Goal: Consume media (video, audio): Consume media (video, audio)

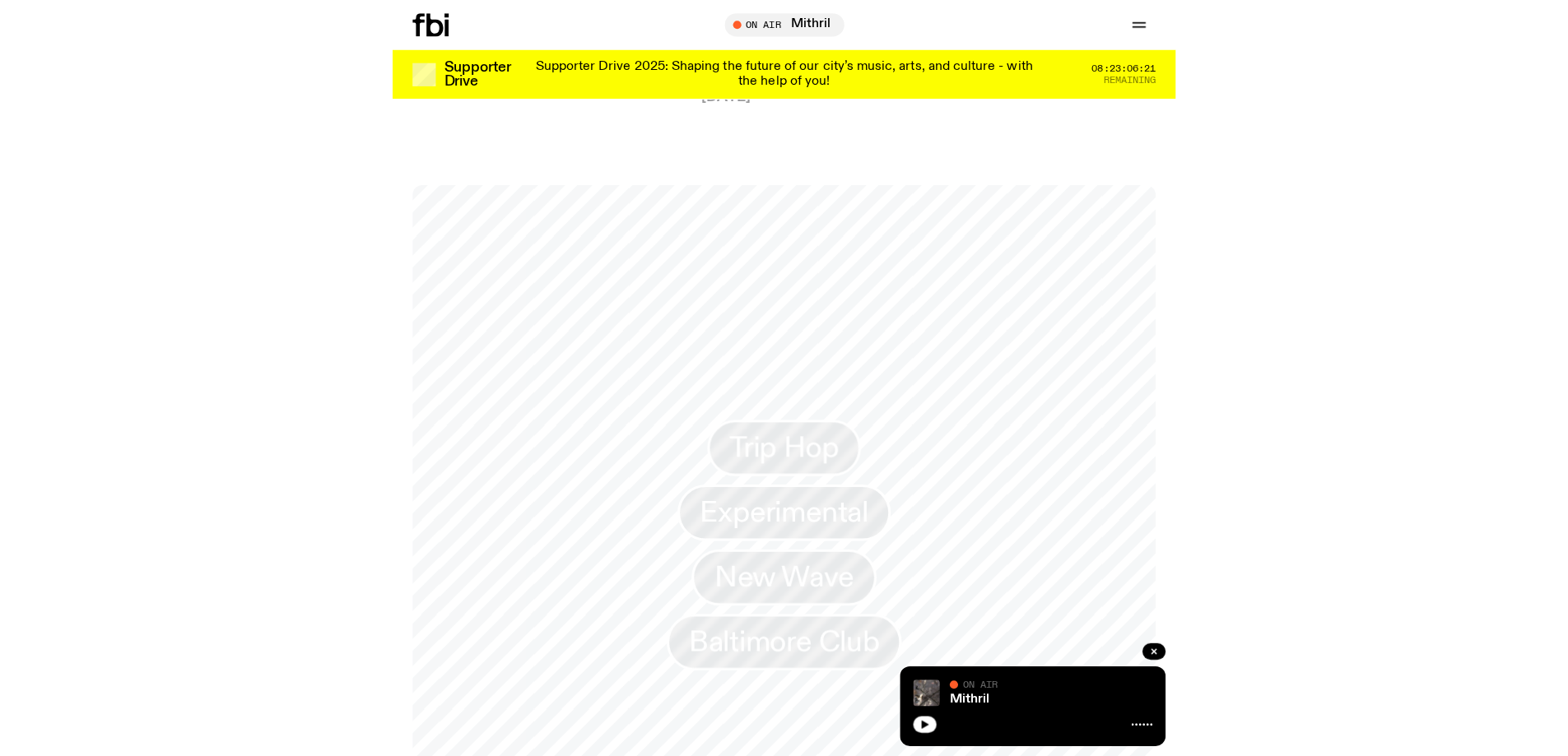
scroll to position [1302, 0]
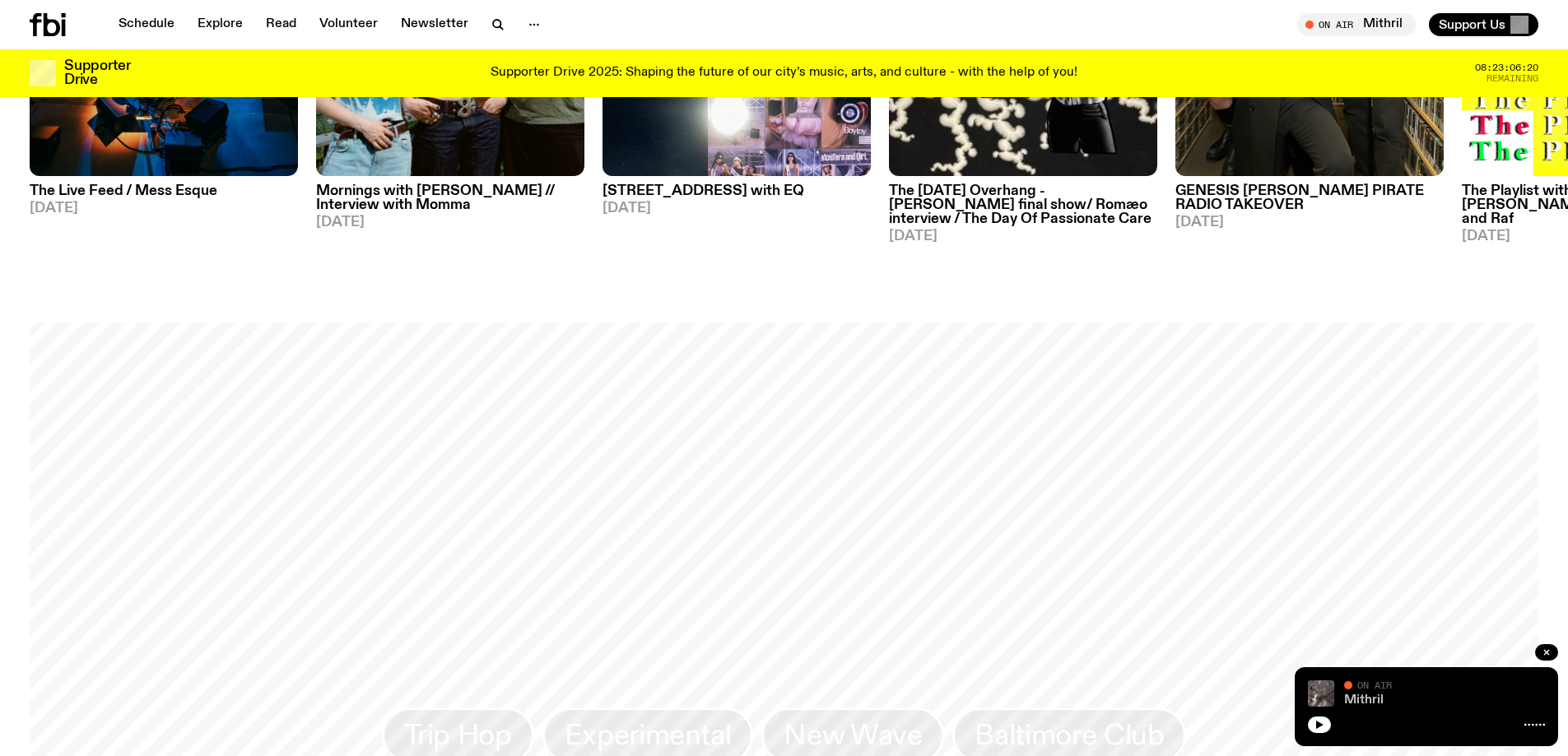
click at [894, 698] on link "Mithril" at bounding box center [1364, 700] width 40 height 13
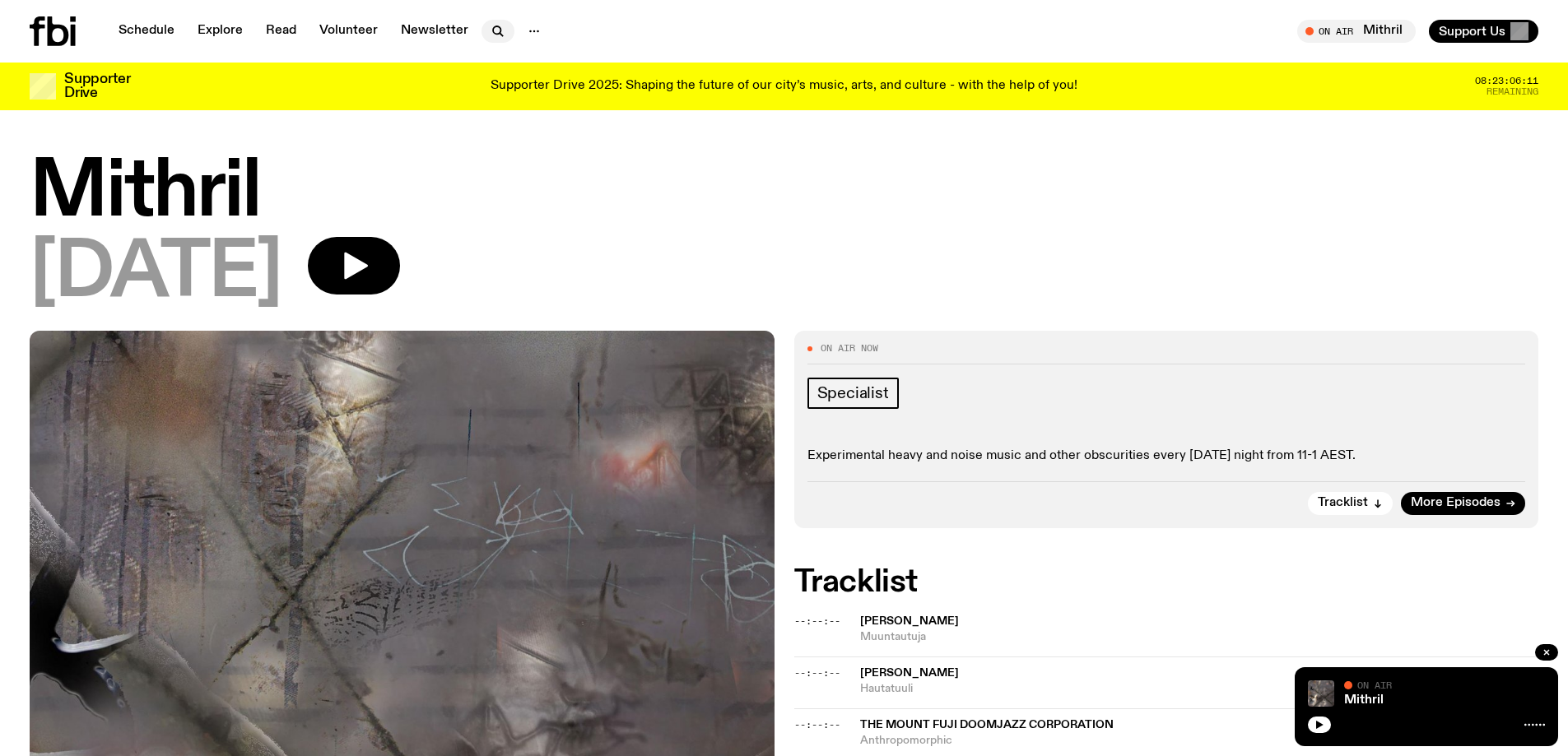
click at [490, 31] on icon "button" at bounding box center [497, 30] width 19 height 19
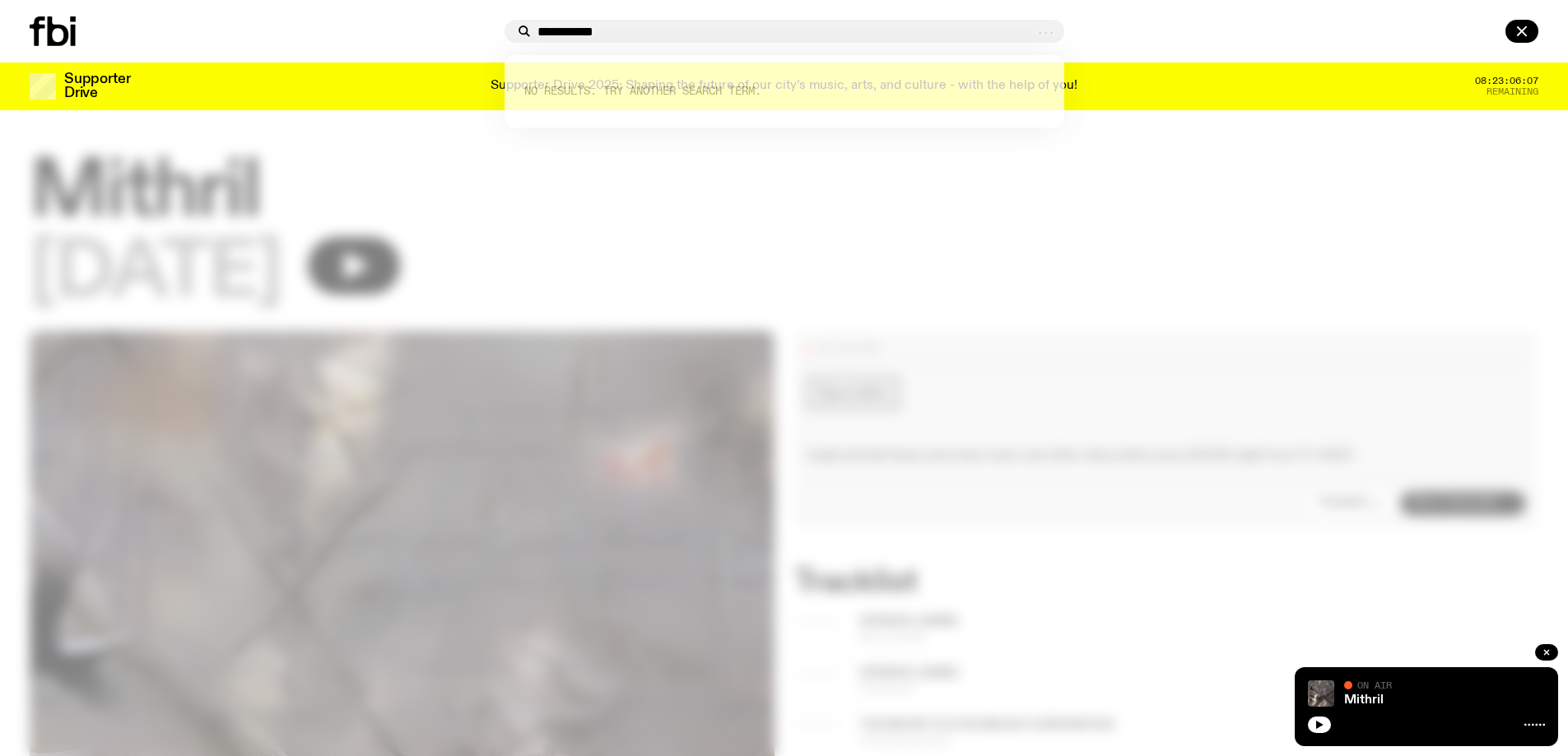
type input "**********"
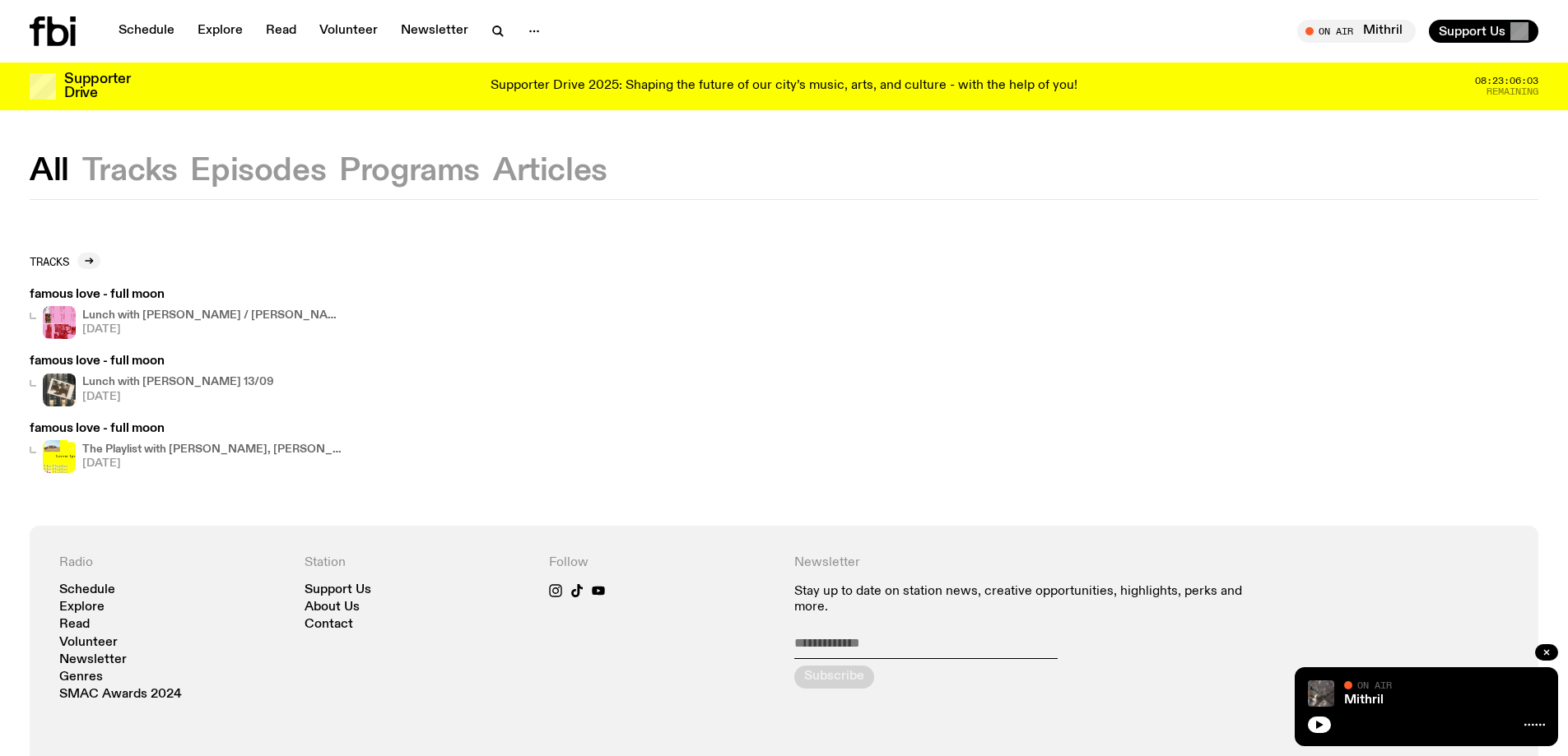
click at [159, 325] on span "[DATE]" at bounding box center [214, 329] width 263 height 11
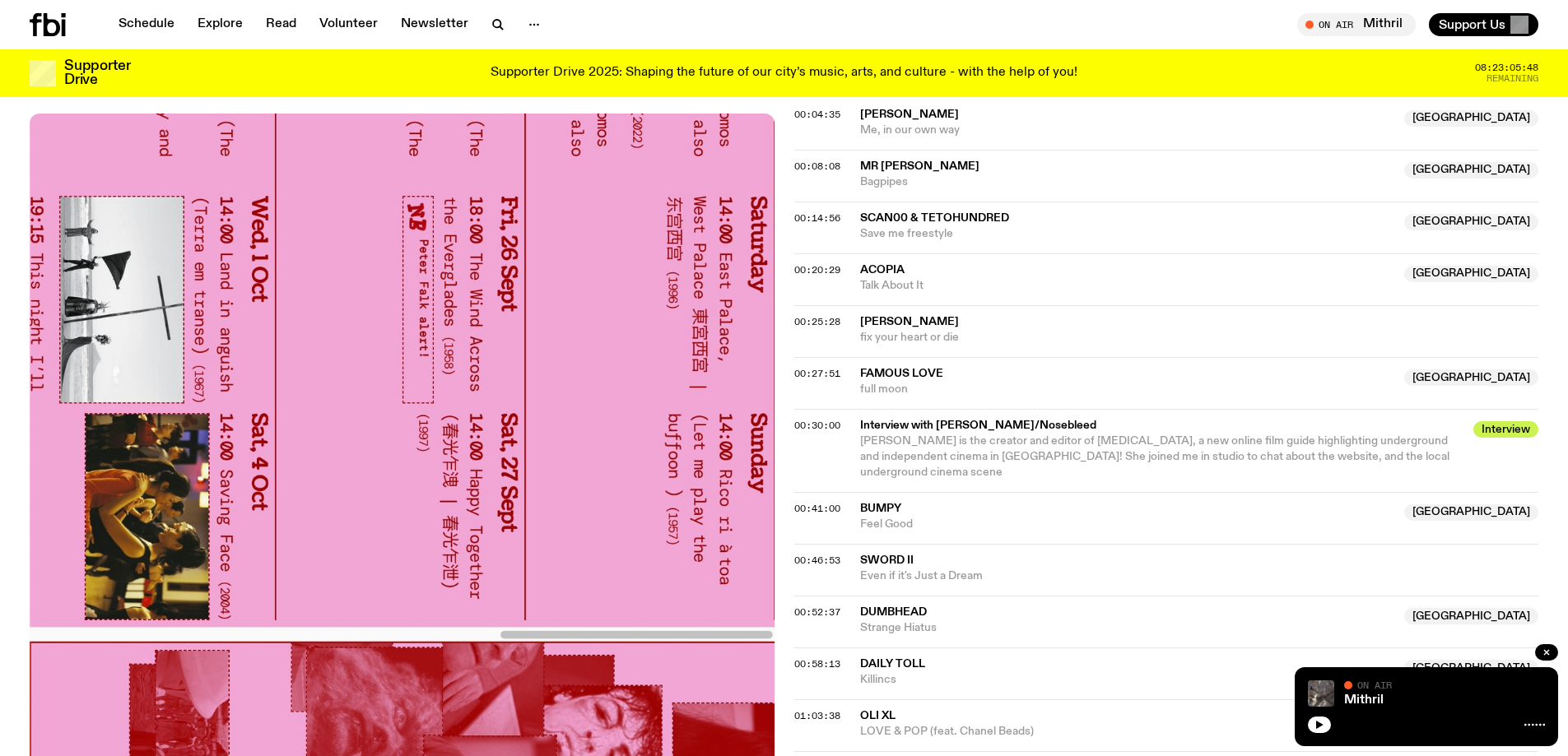
scroll to position [658, 0]
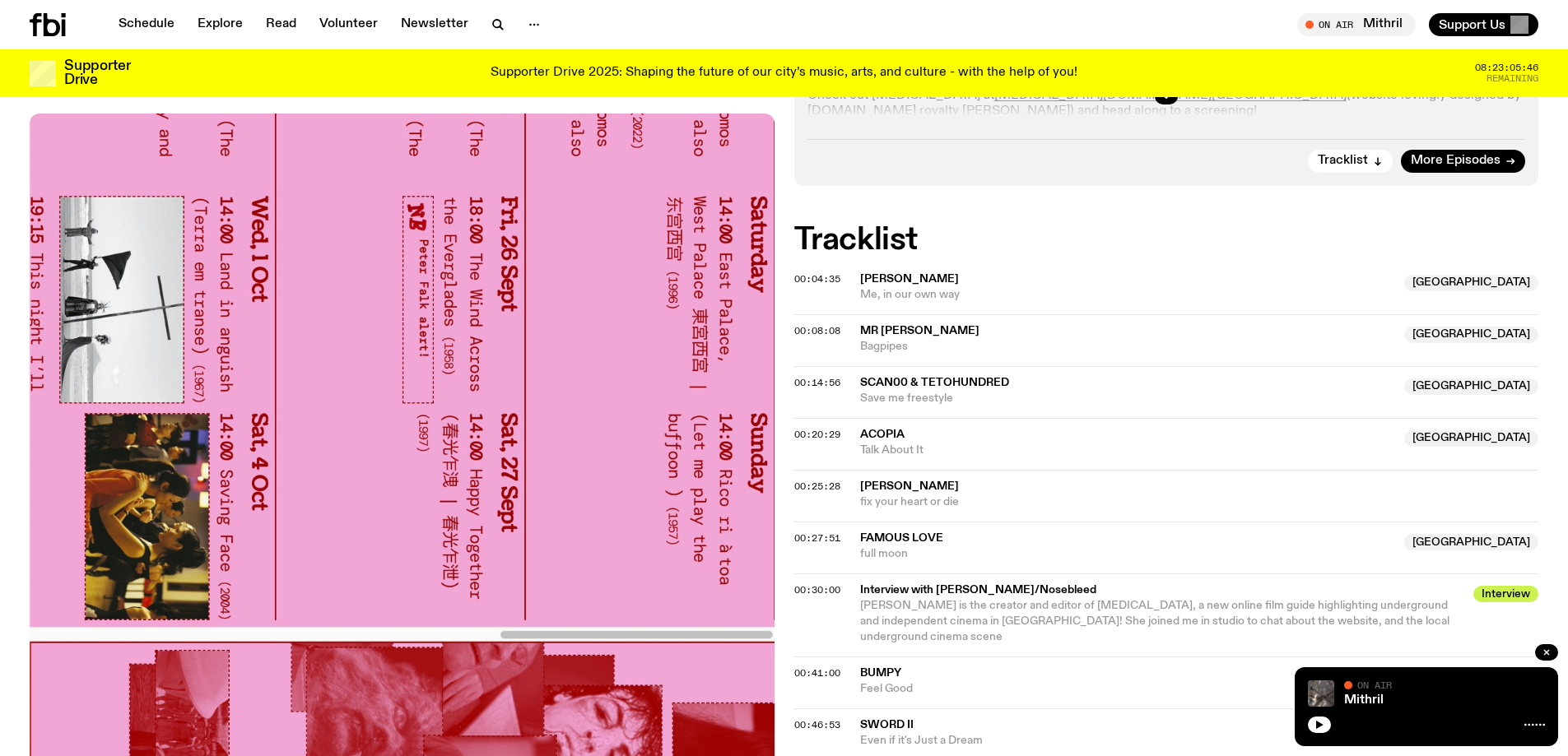
click at [894, 532] on span "famous love" at bounding box center [901, 538] width 83 height 12
click at [877, 532] on span "famous love" at bounding box center [901, 538] width 83 height 12
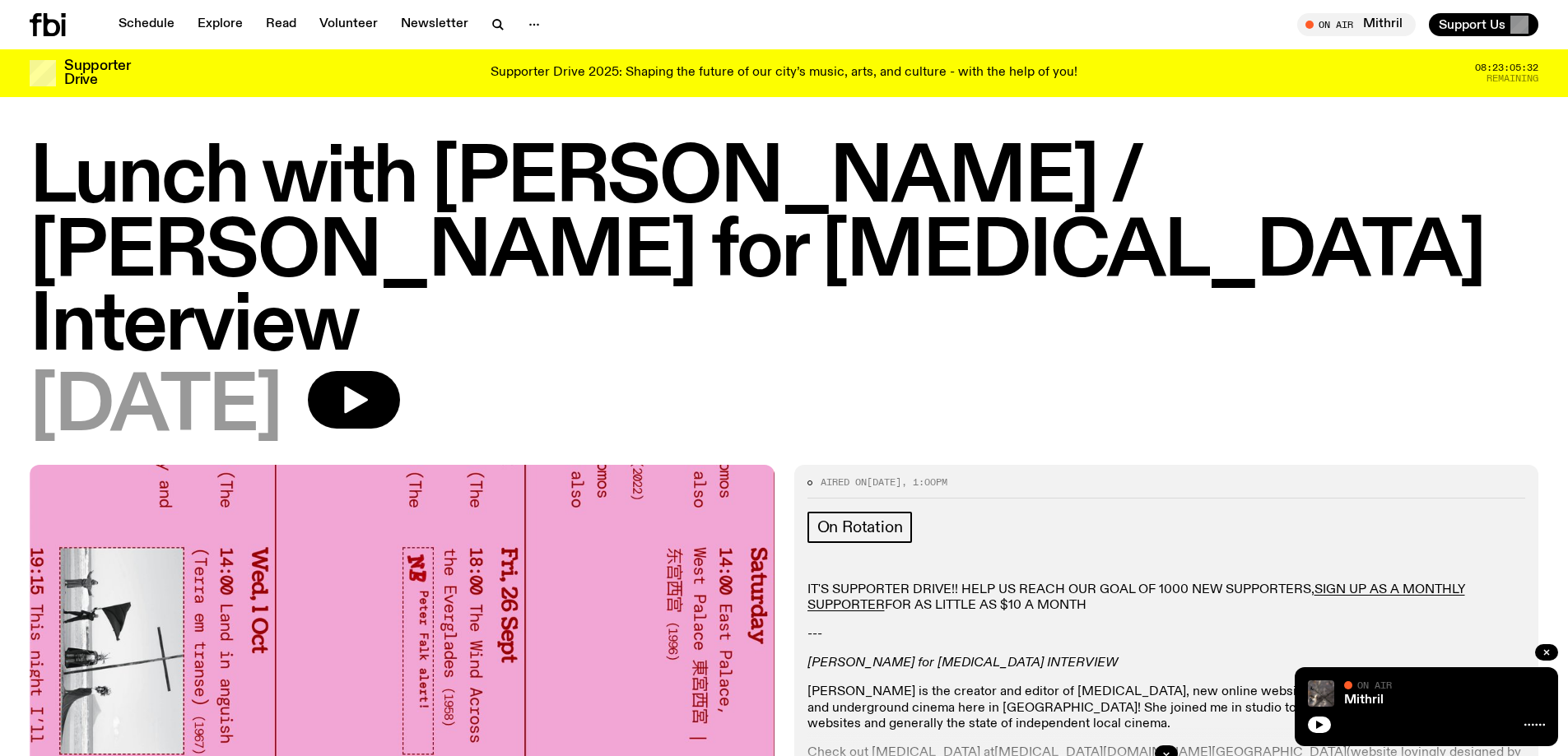
scroll to position [0, 0]
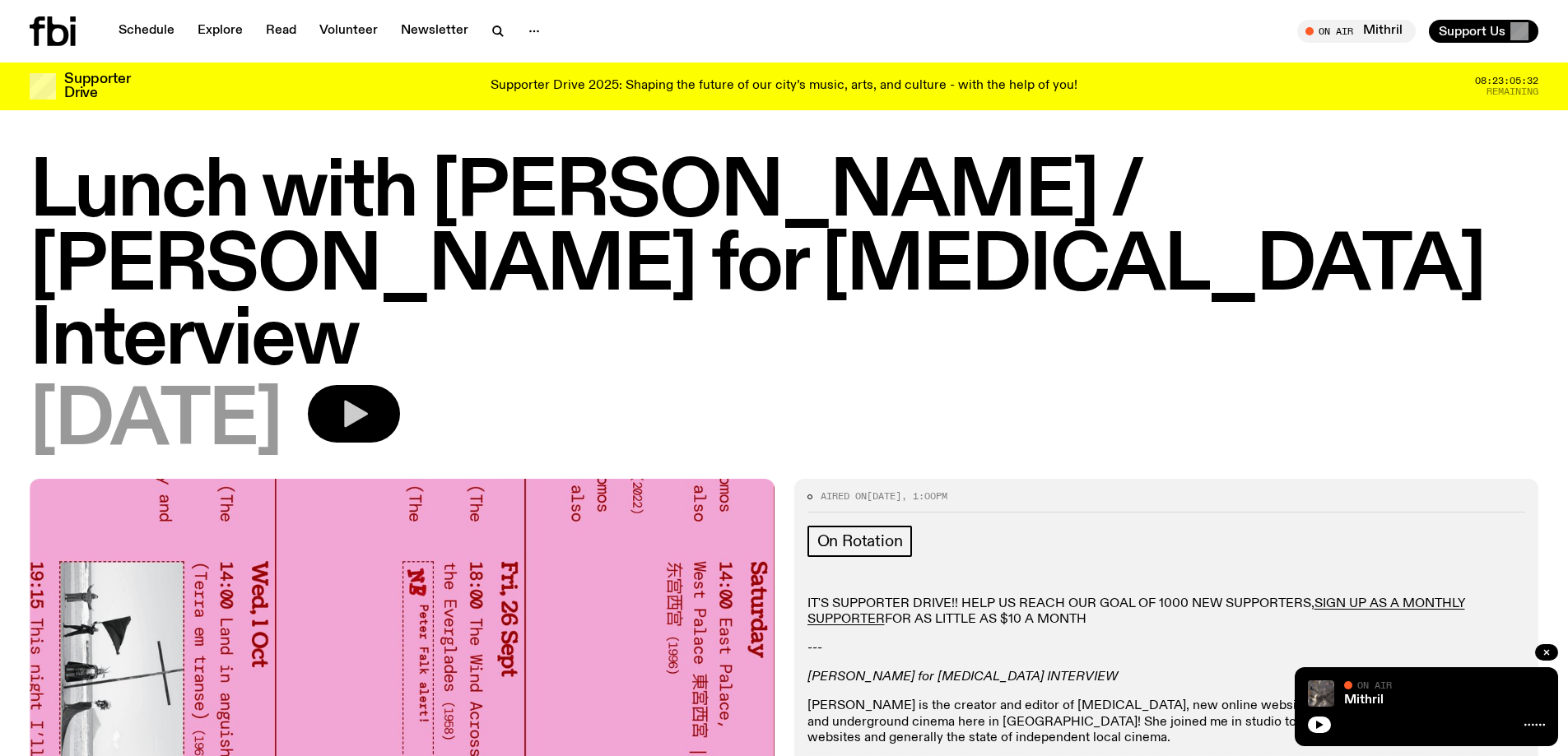
click at [400, 385] on button "button" at bounding box center [354, 414] width 93 height 57
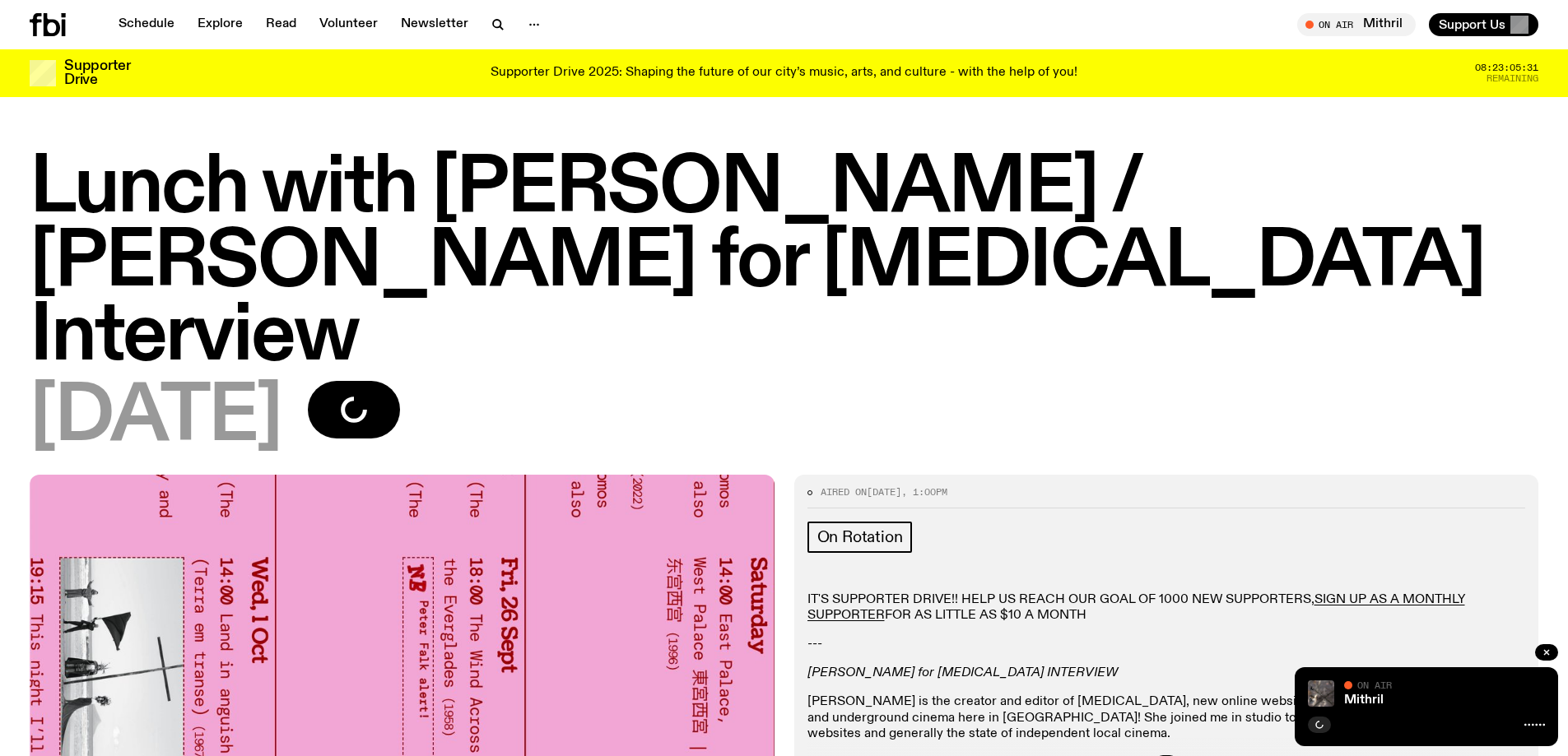
scroll to position [240, 0]
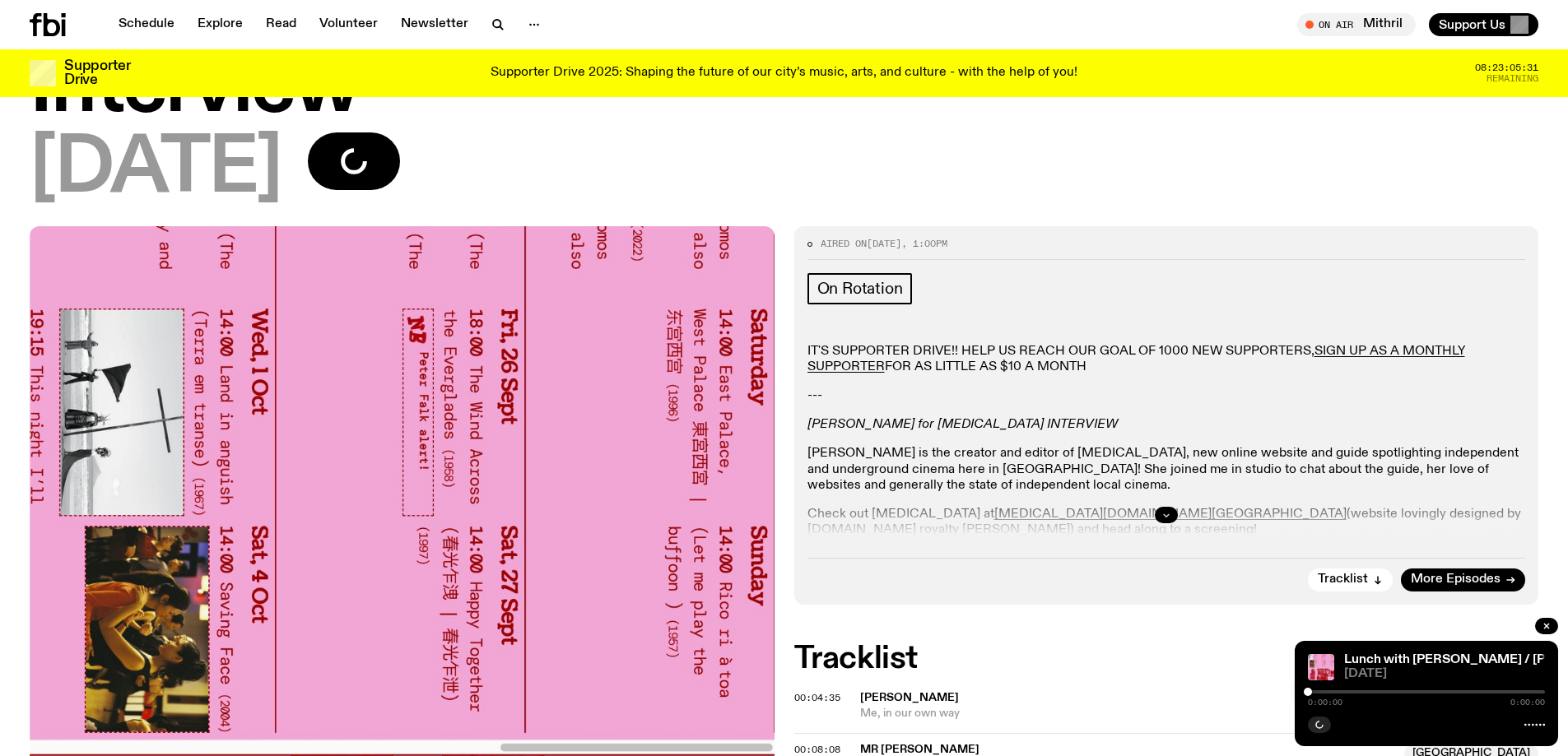
click at [894, 507] on button "button" at bounding box center [1166, 515] width 23 height 17
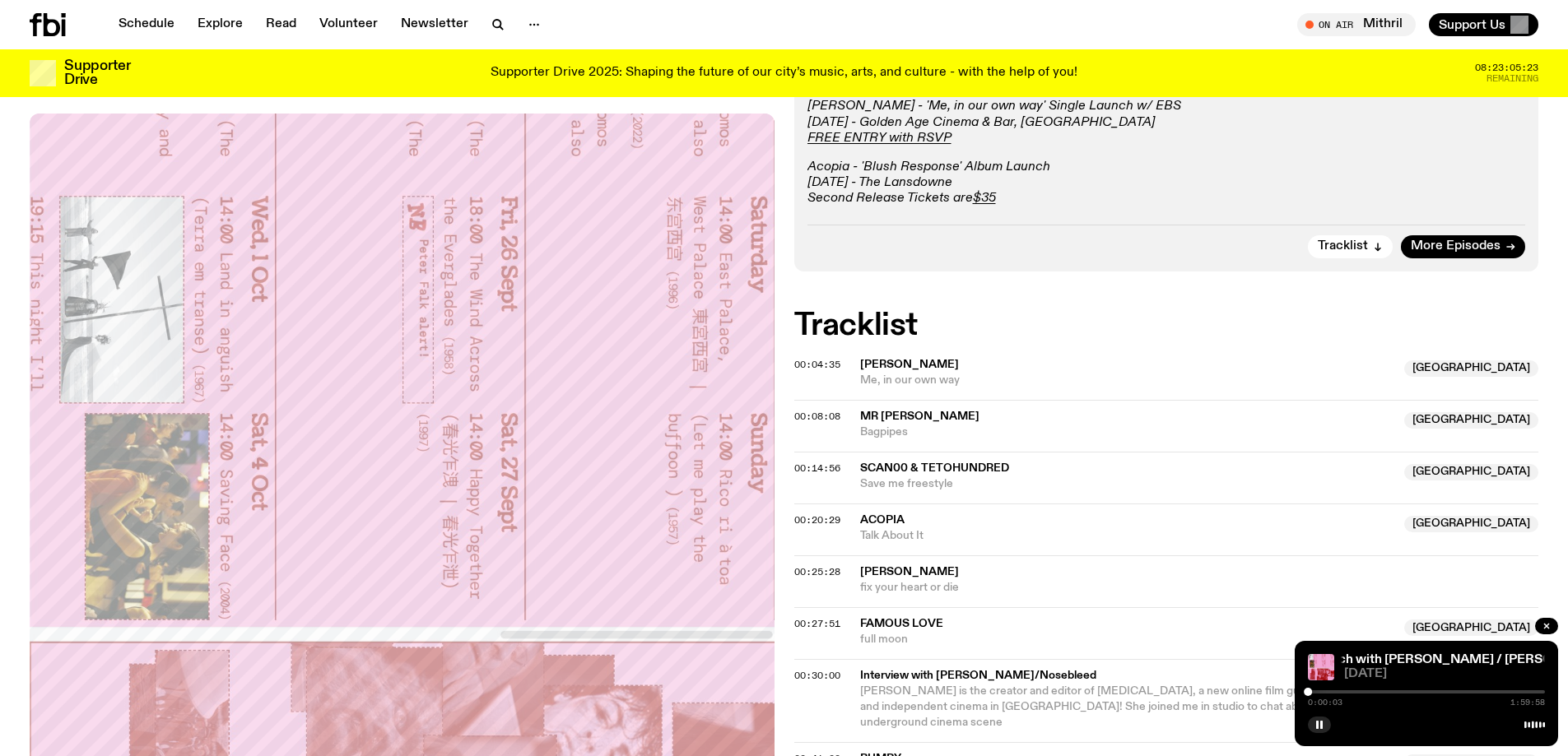
scroll to position [816, 0]
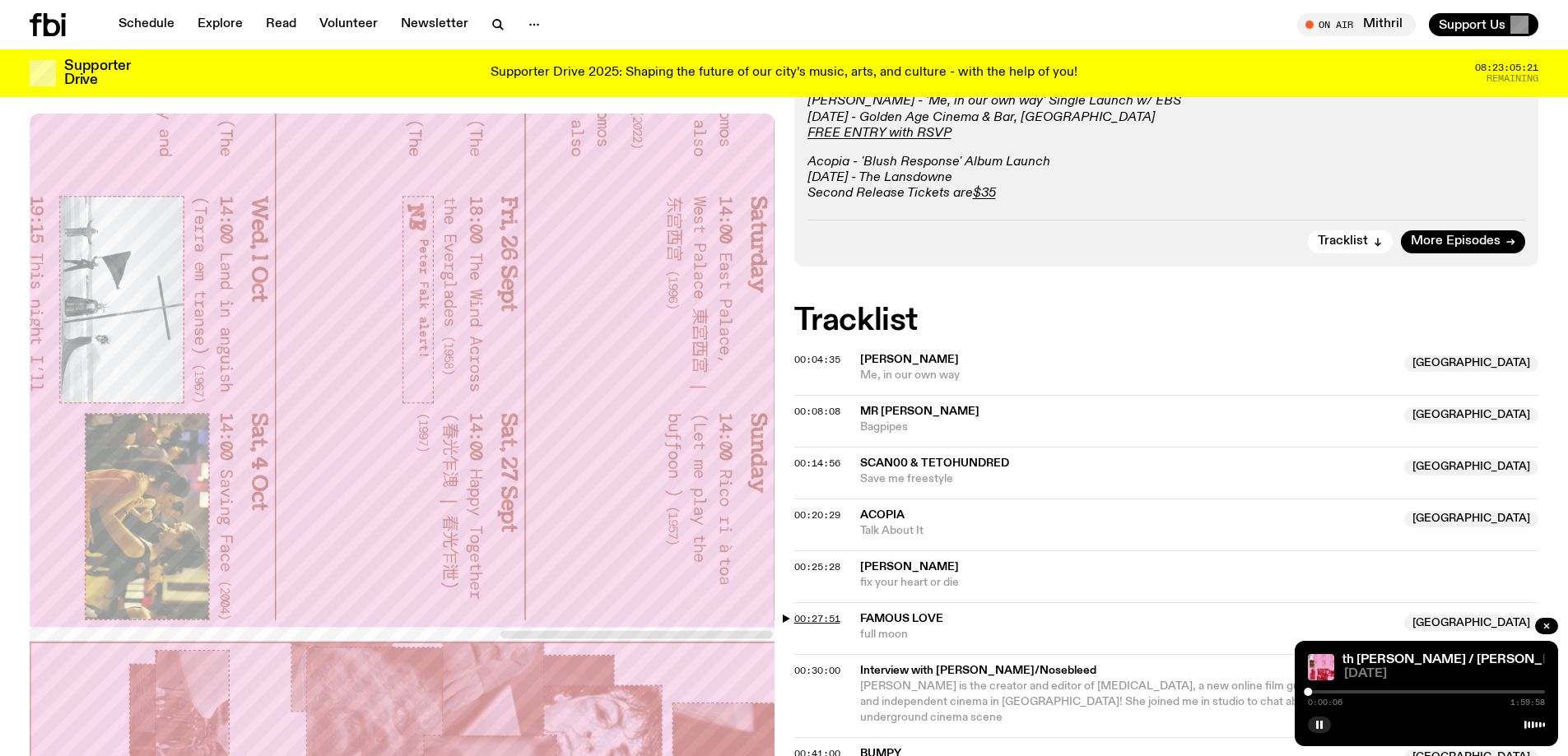
click at [824, 612] on span "00:27:51" at bounding box center [817, 619] width 46 height 13
click at [894, 694] on div at bounding box center [1360, 692] width 8 height 8
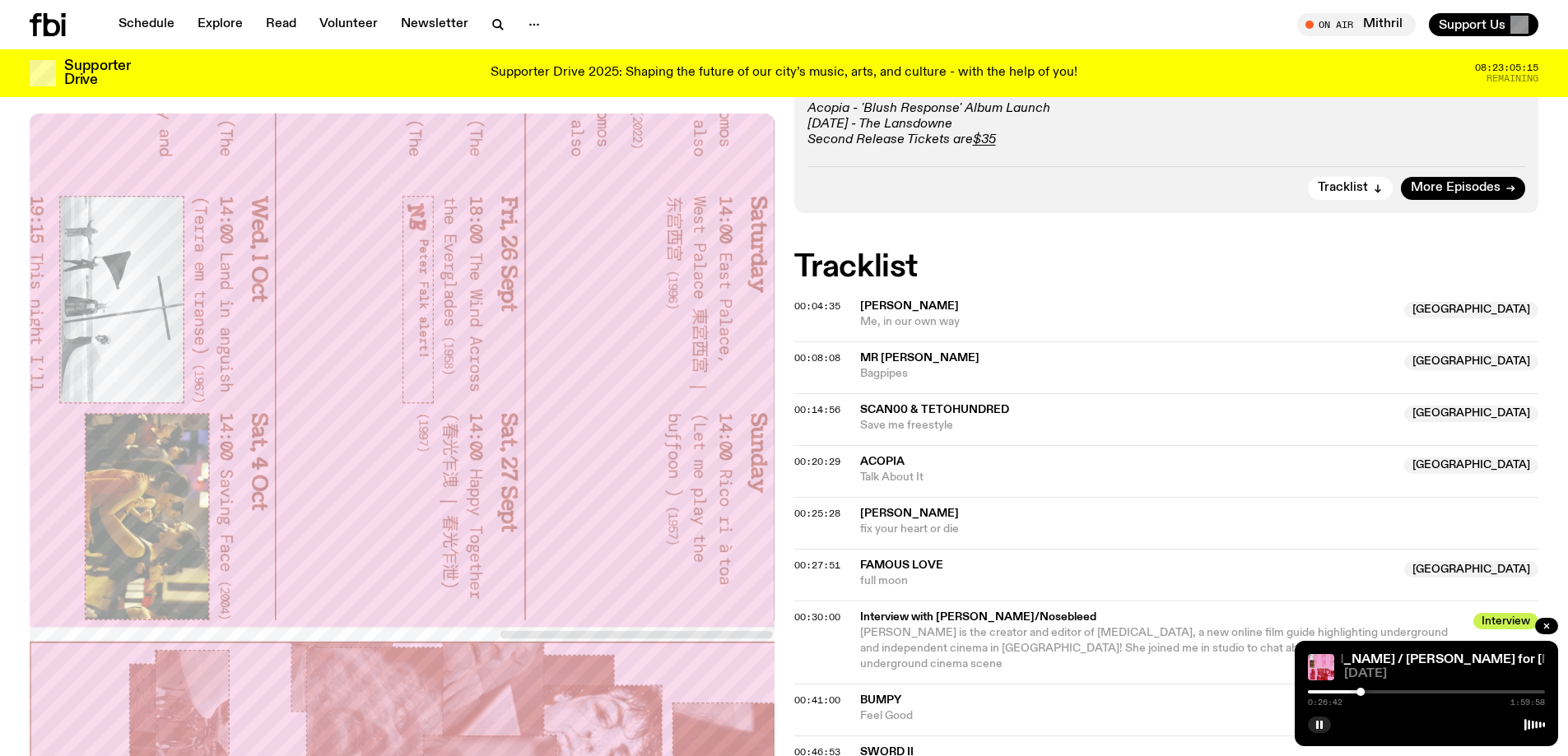
scroll to position [897, 0]
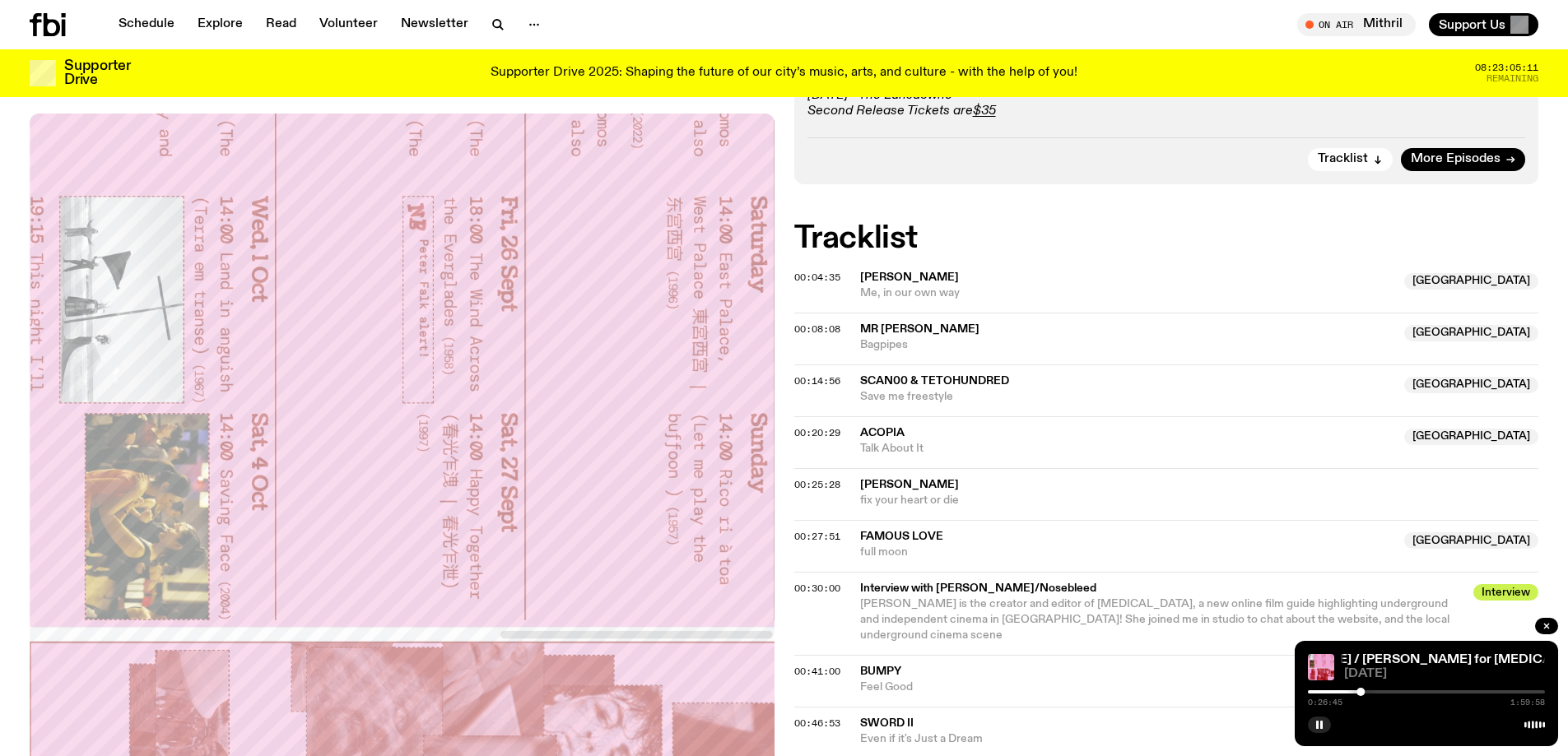
click at [894, 691] on div at bounding box center [1242, 692] width 237 height 3
click at [894, 692] on div at bounding box center [1347, 692] width 8 height 8
click at [894, 693] on div at bounding box center [1343, 692] width 8 height 8
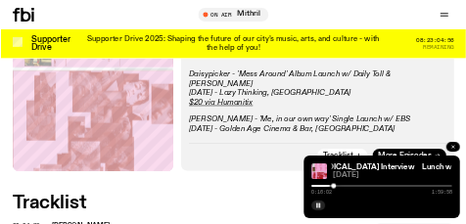
scroll to position [1085, 0]
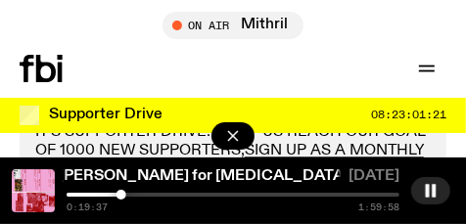
drag, startPoint x: 321, startPoint y: 0, endPoint x: 356, endPoint y: 75, distance: 83.2
click at [355, 75] on div "On Air Mithril Tune in live Support Us" at bounding box center [343, 68] width 205 height 27
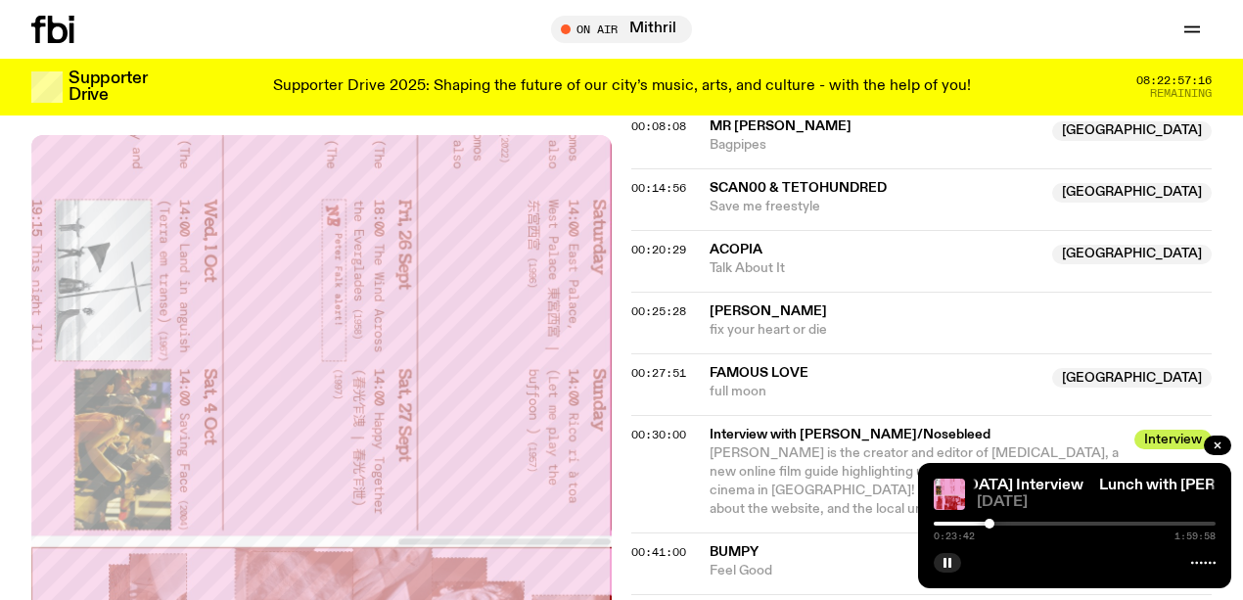
scroll to position [1329, 0]
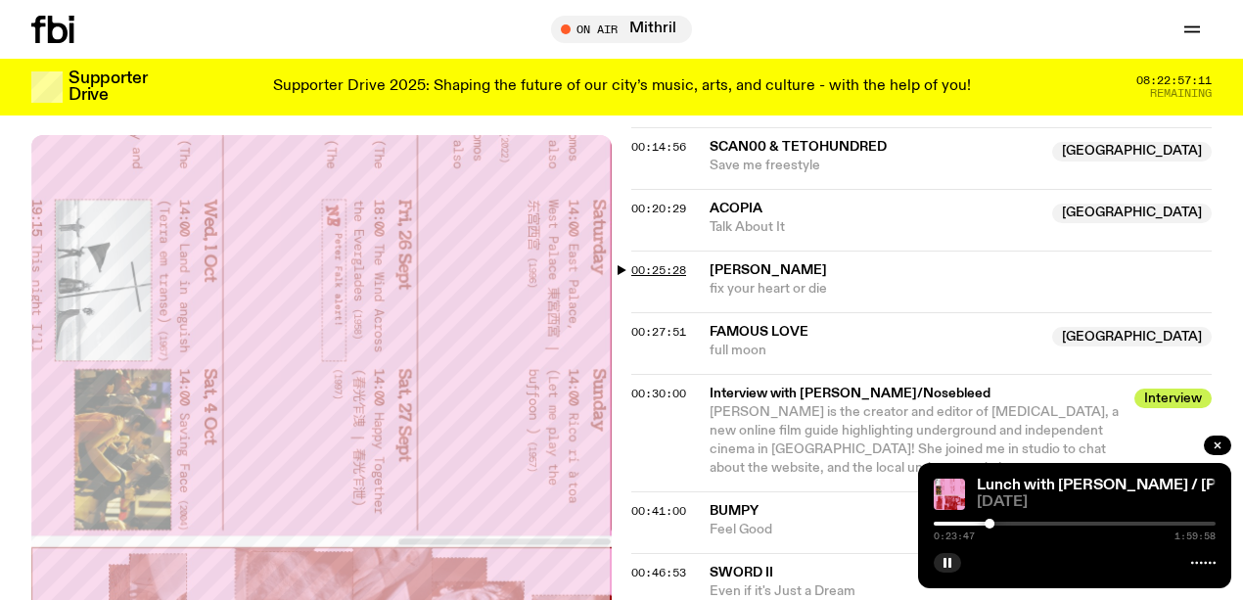
click at [676, 278] on span "00:25:28" at bounding box center [658, 270] width 55 height 16
click at [994, 526] on div at bounding box center [993, 524] width 10 height 10
click at [0, 283] on div "Aired on [DATE] 1:00pm On Rotation IT'S SUPPORTER DRIVE!! HELP US REACH OUR GOA…" at bounding box center [621, 368] width 1243 height 2377
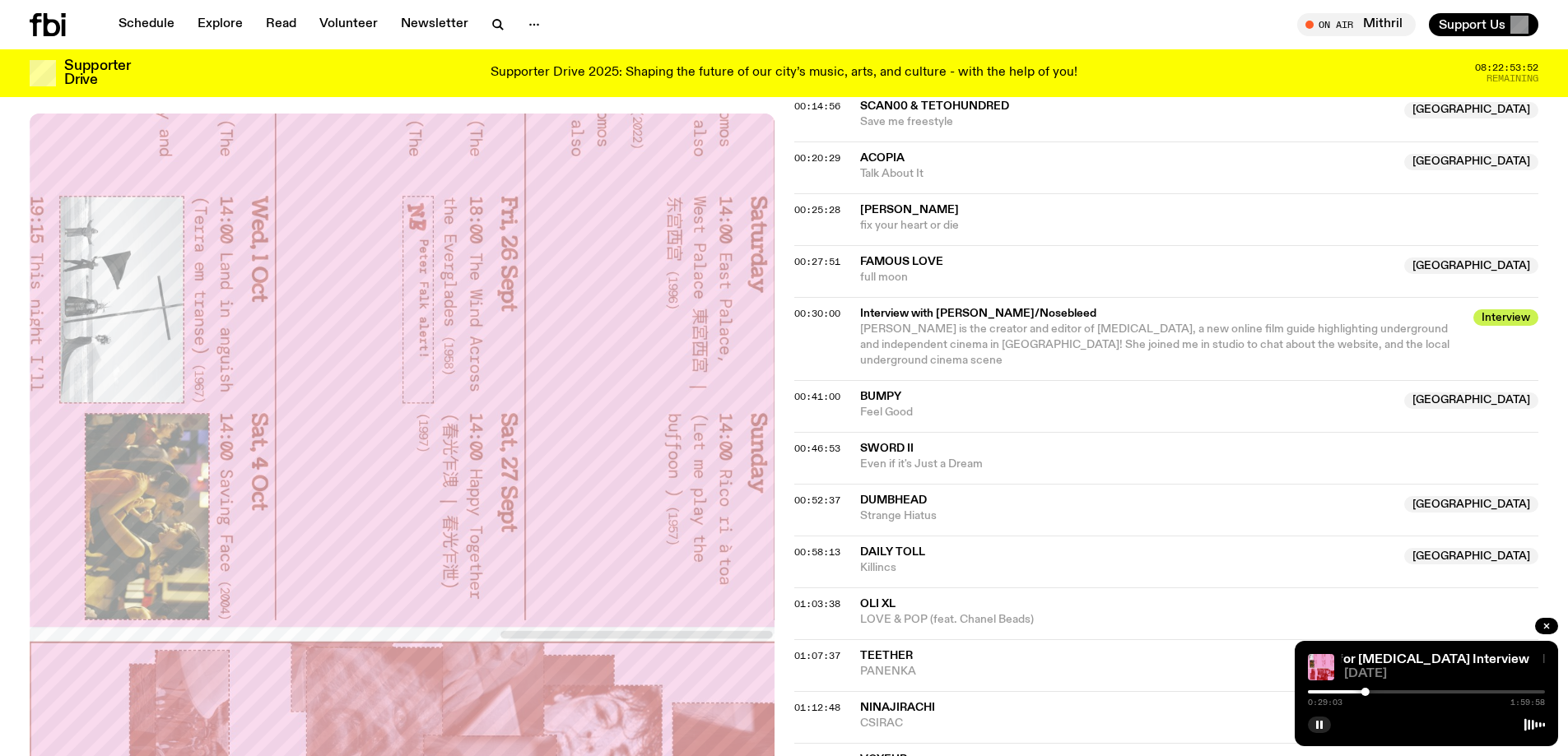
scroll to position [1056, 0]
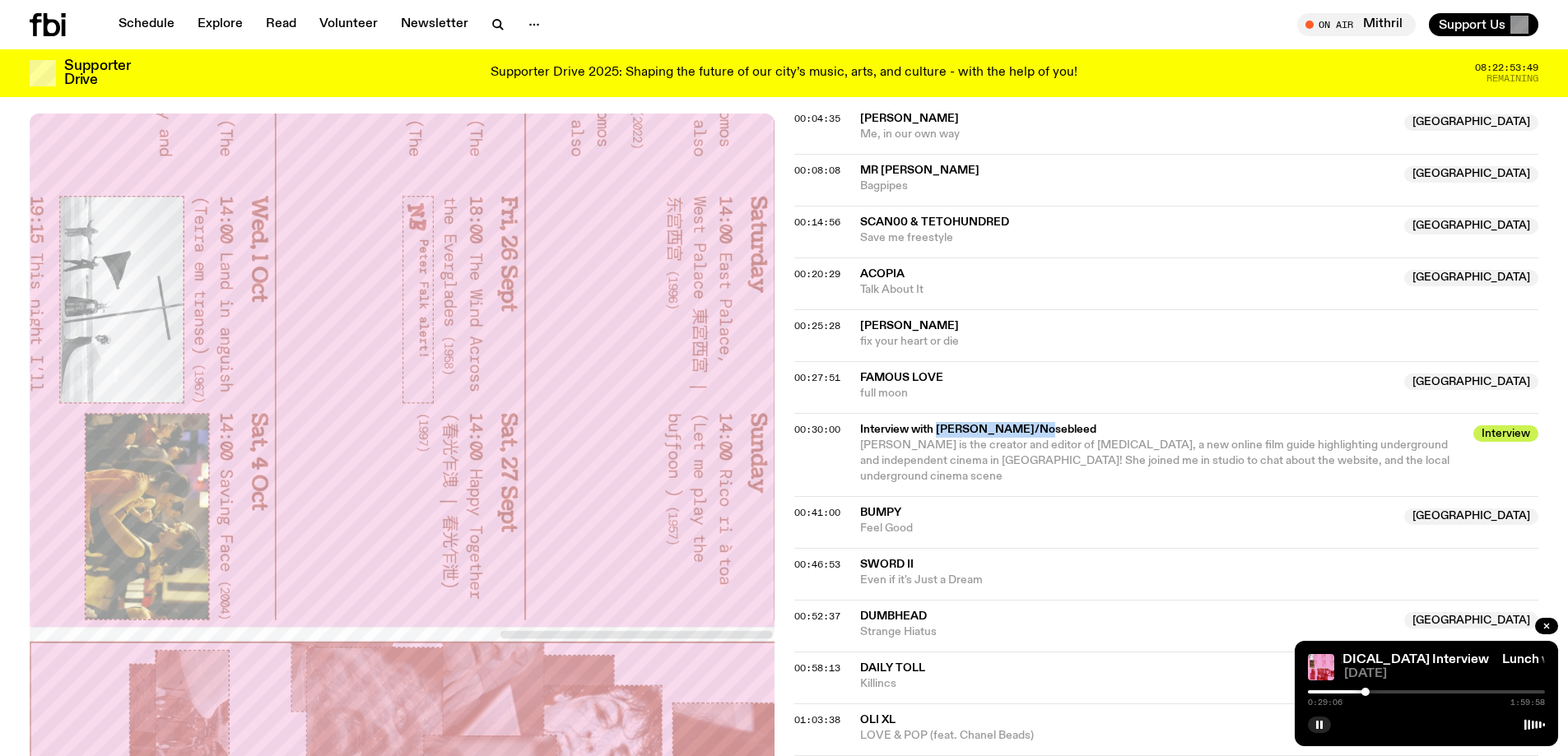
drag, startPoint x: 936, startPoint y: 354, endPoint x: 1030, endPoint y: 357, distance: 94.0
click at [894, 422] on span "Interview with [PERSON_NAME]/Nosebleed" at bounding box center [1162, 430] width 604 height 16
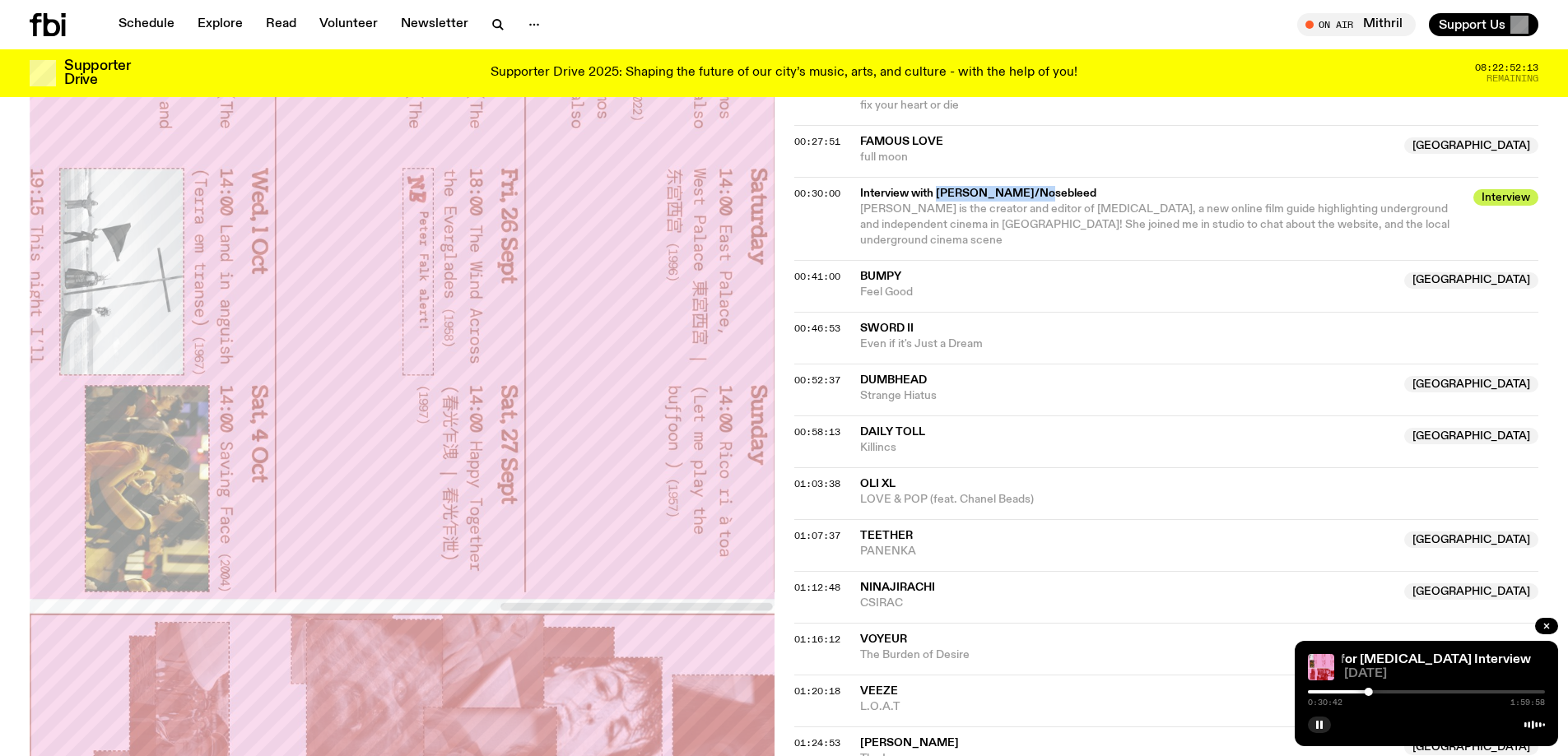
scroll to position [1221, 0]
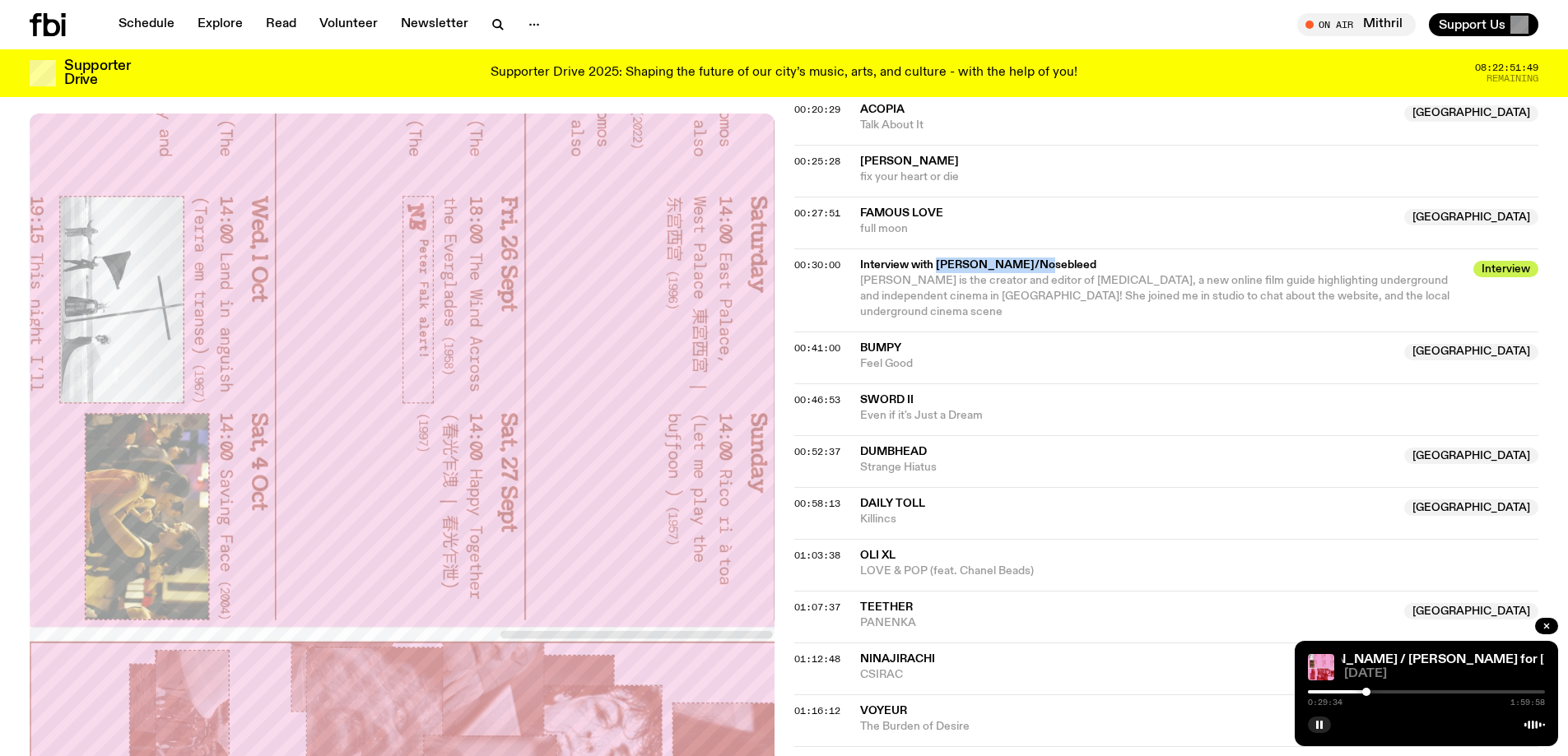
click at [894, 693] on div at bounding box center [1366, 692] width 8 height 8
click at [894, 693] on div at bounding box center [1368, 692] width 8 height 8
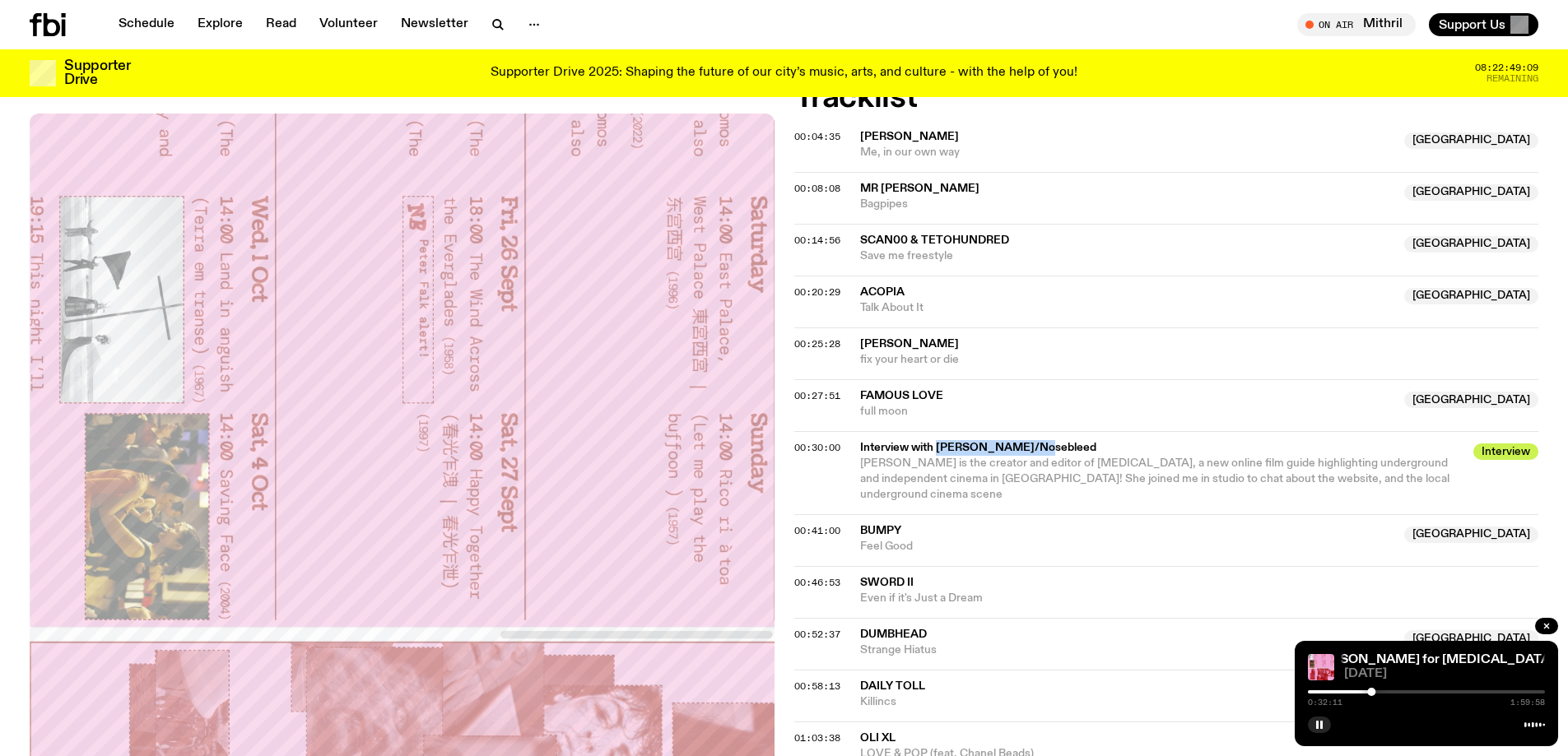
scroll to position [1056, 0]
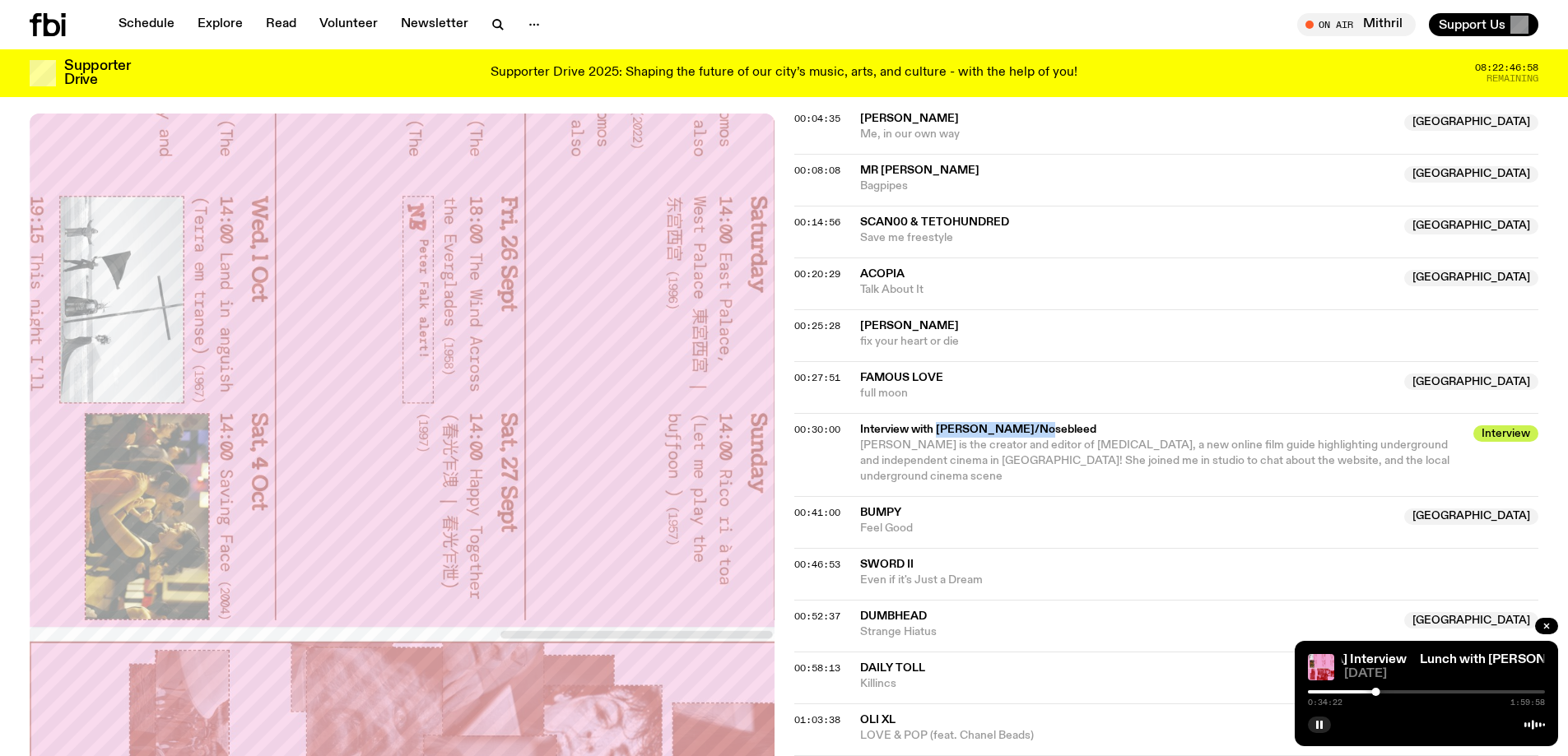
click at [894, 692] on div at bounding box center [1258, 692] width 237 height 3
click at [894, 693] on div at bounding box center [1370, 692] width 8 height 8
click at [894, 694] on div at bounding box center [1363, 692] width 8 height 8
click at [894, 694] on div at bounding box center [1365, 692] width 8 height 8
click at [894, 690] on div at bounding box center [1365, 692] width 8 height 8
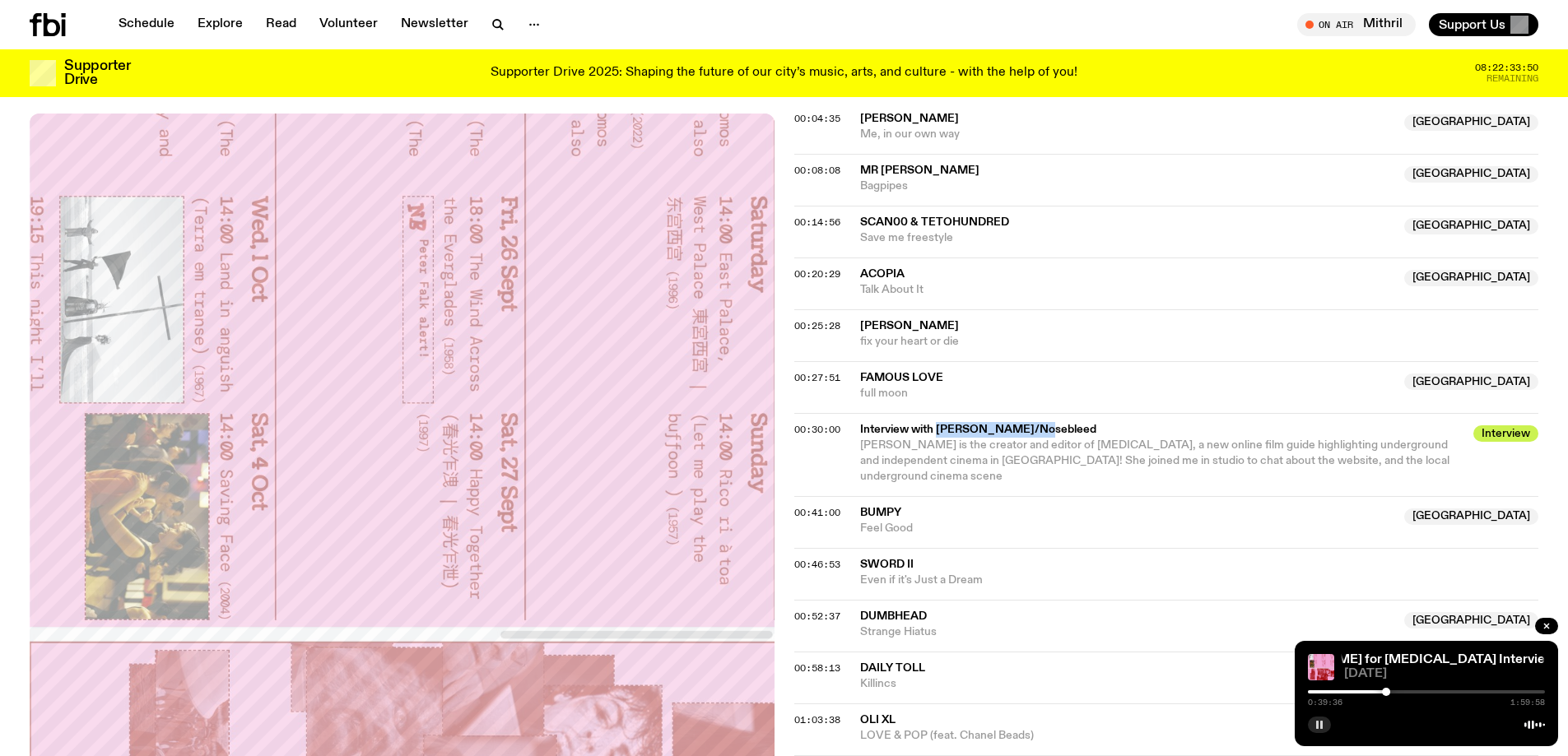
click at [894, 729] on icon "button" at bounding box center [1319, 725] width 10 height 10
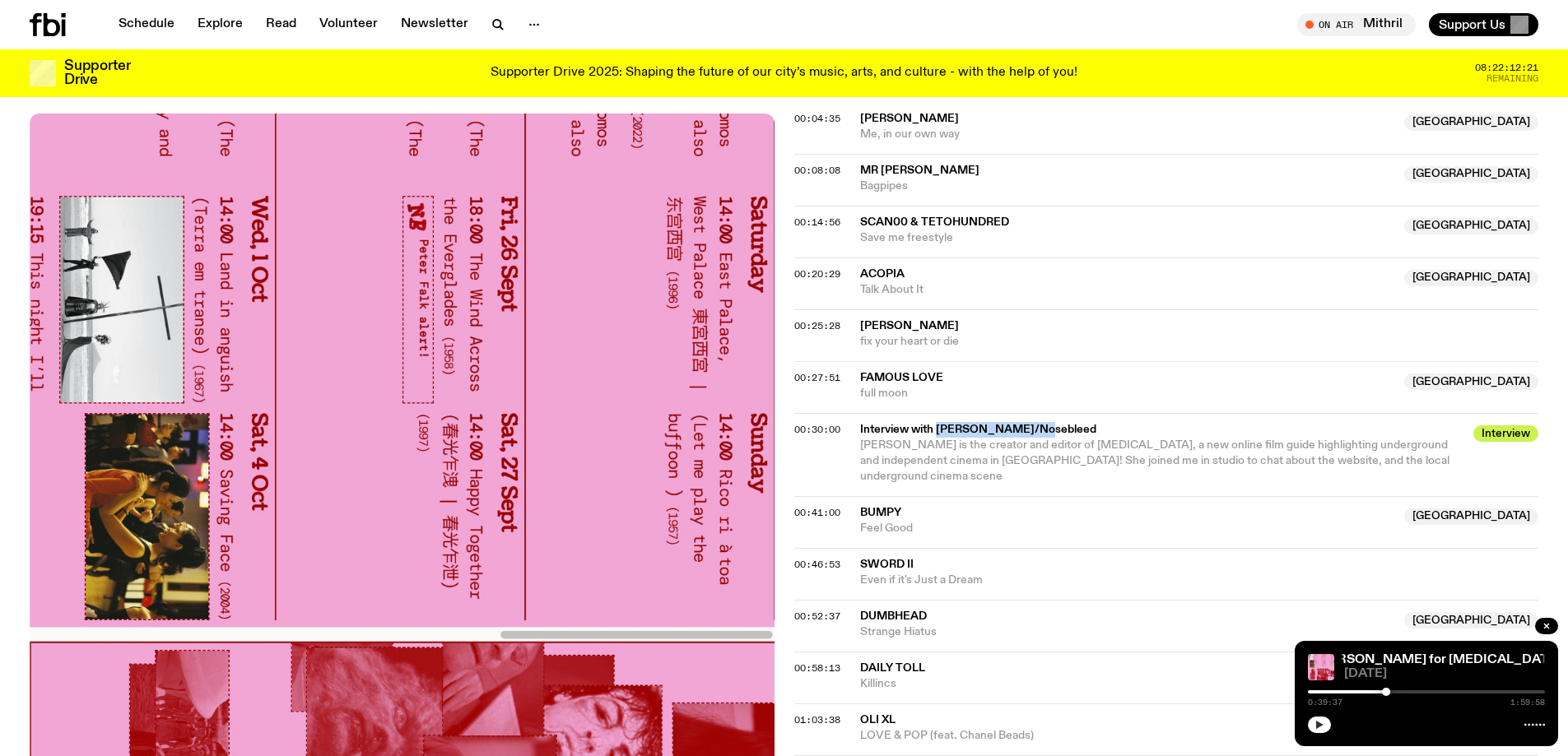
click at [894, 716] on button "button" at bounding box center [1319, 725] width 23 height 17
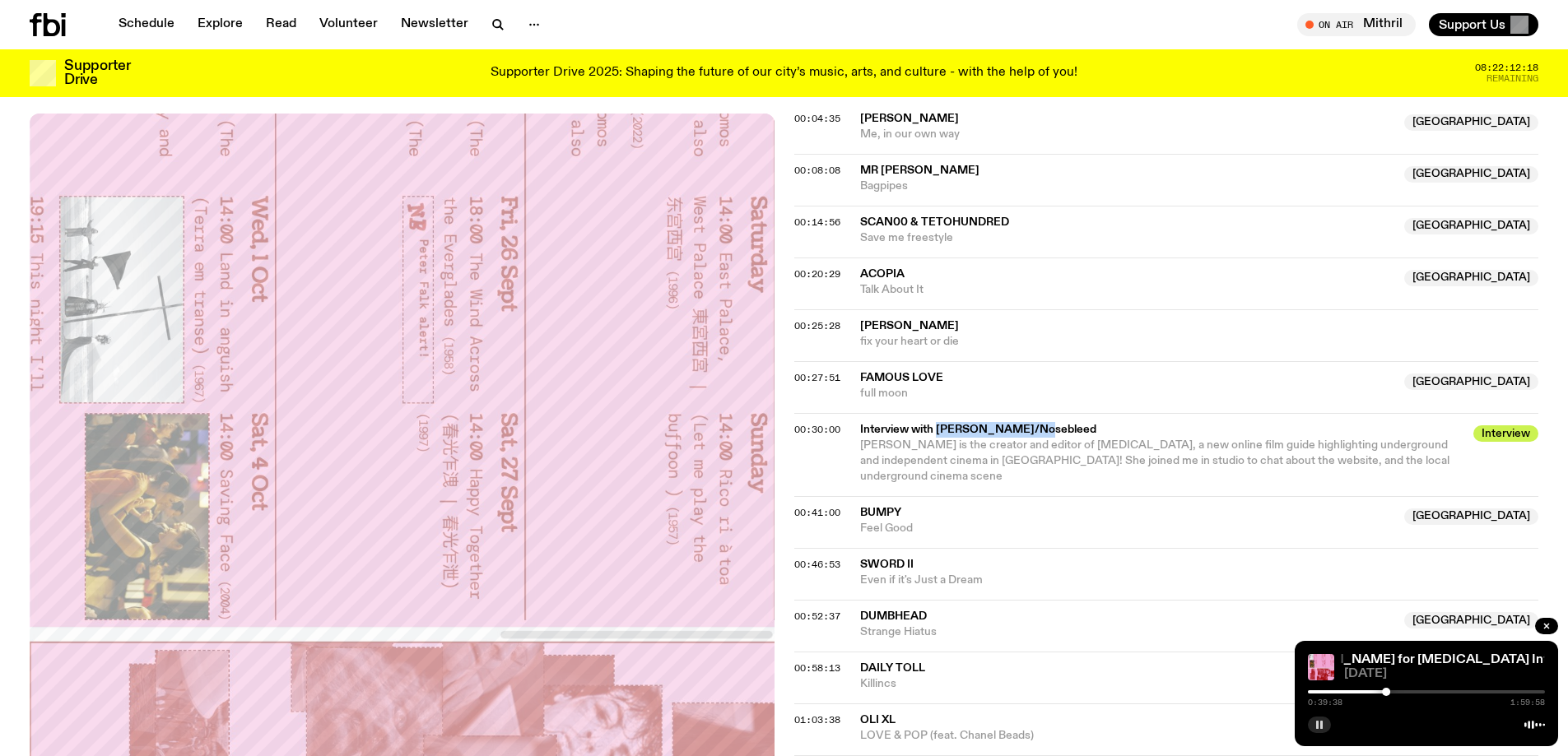
click at [894, 716] on button "button" at bounding box center [1319, 725] width 23 height 17
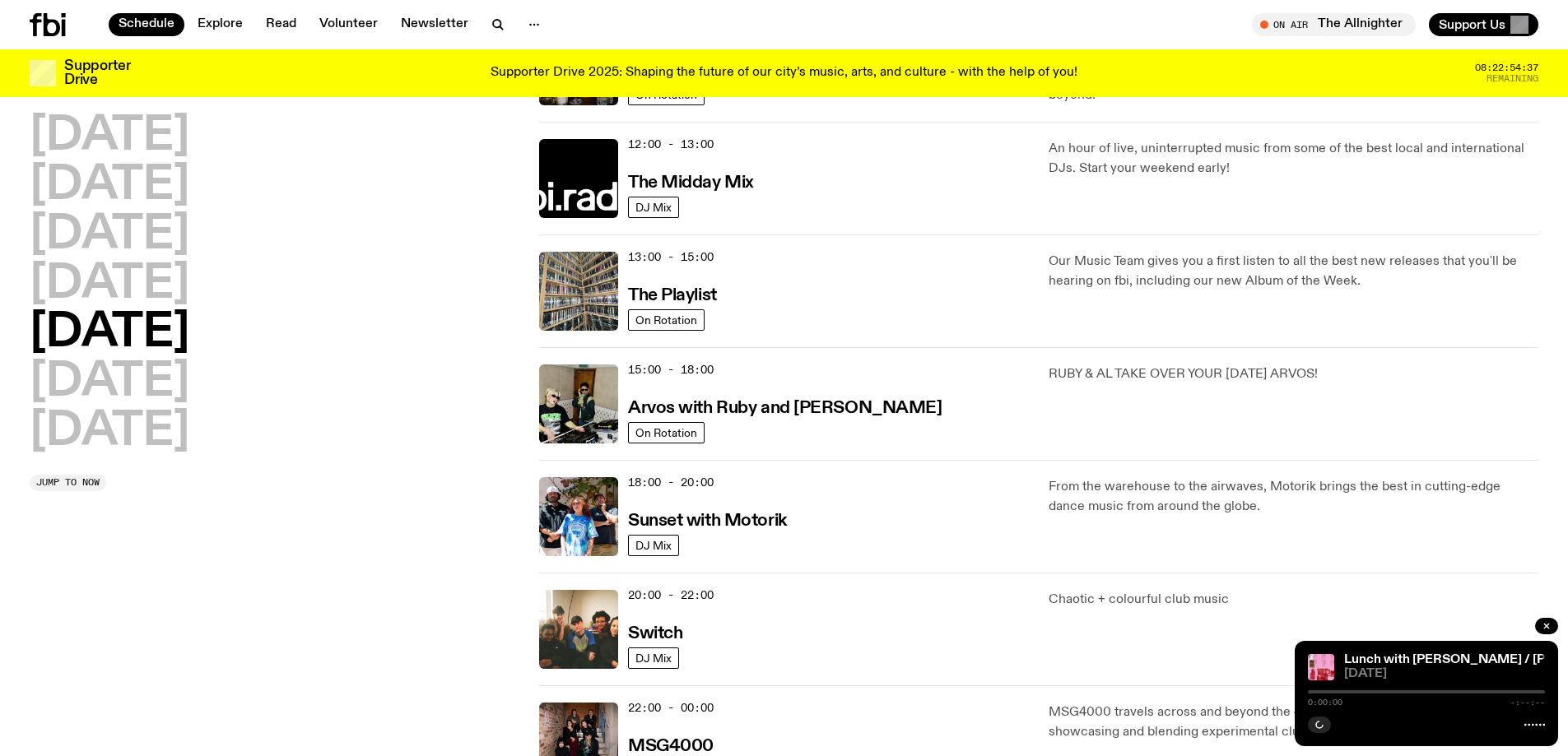
scroll to position [404, 0]
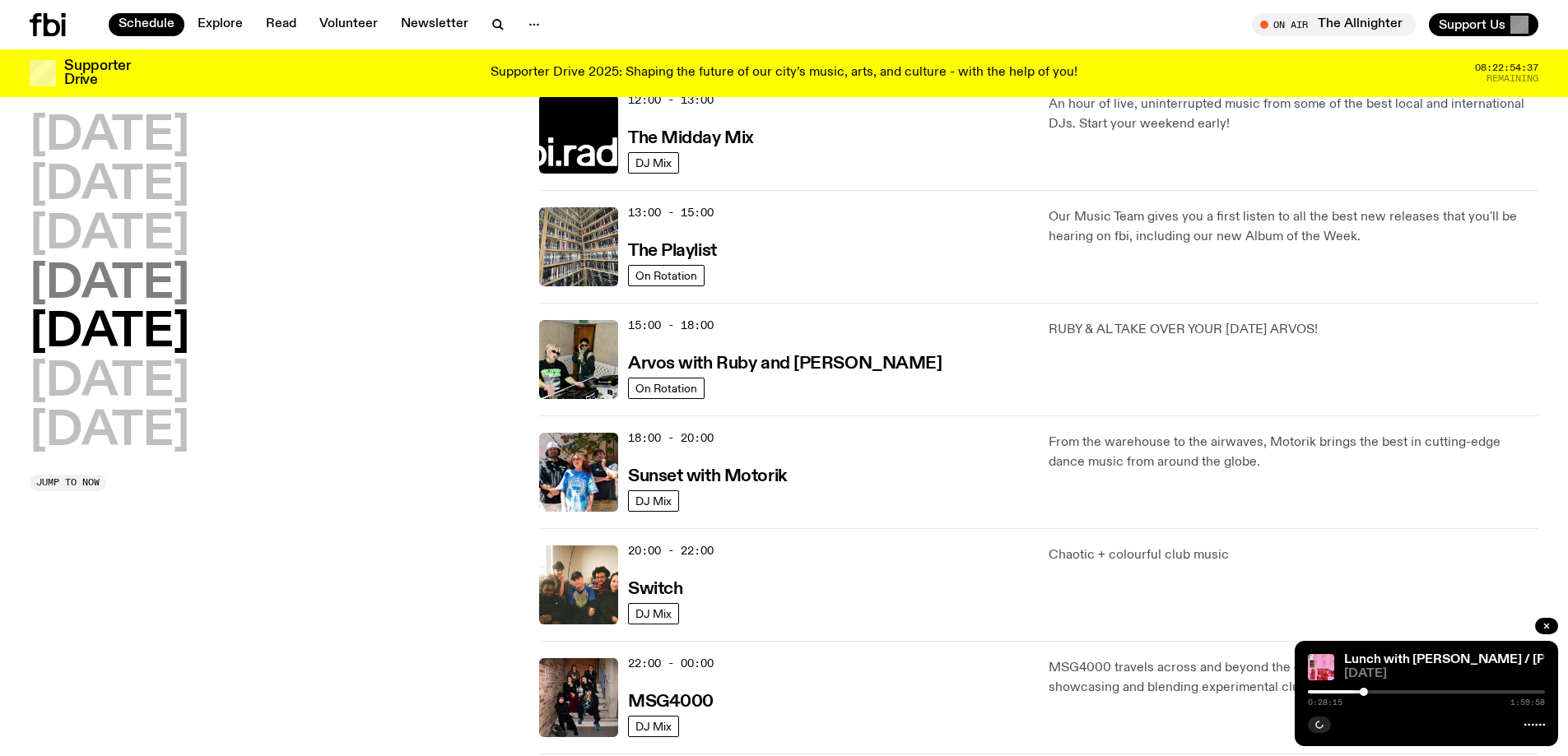
click at [189, 299] on h2 "[DATE]" at bounding box center [109, 284] width 160 height 46
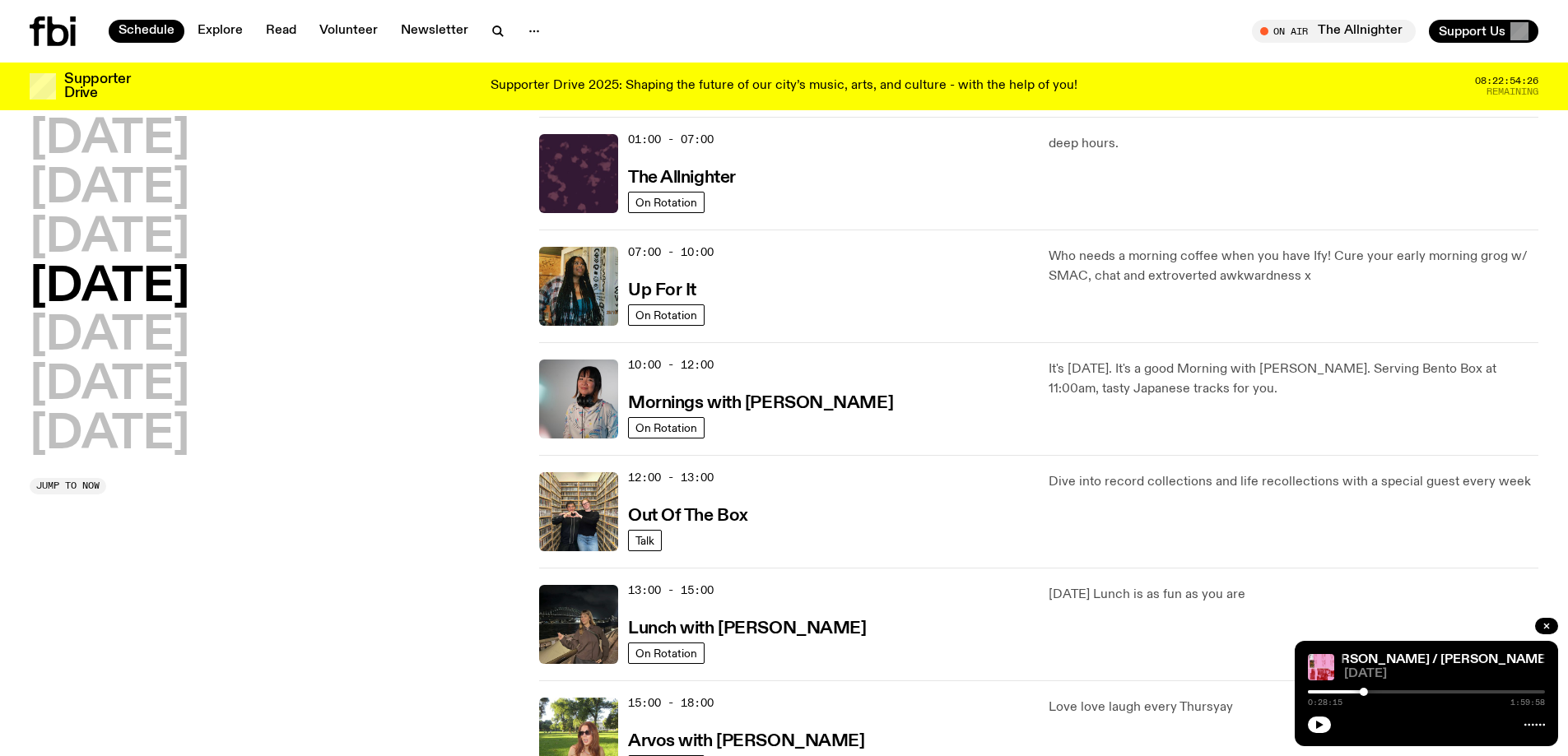
scroll to position [0, 0]
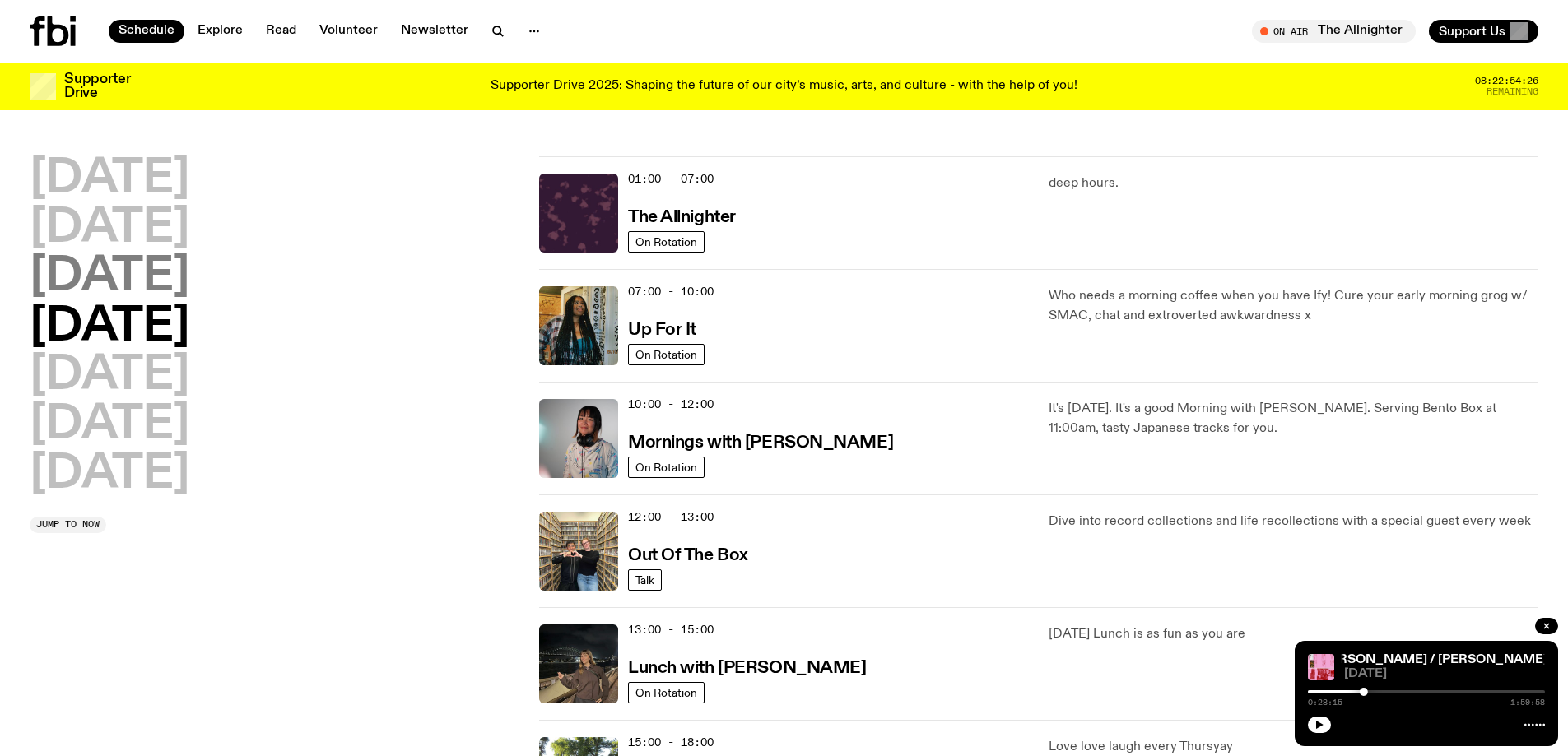
click at [156, 278] on h2 "[DATE]" at bounding box center [109, 277] width 160 height 46
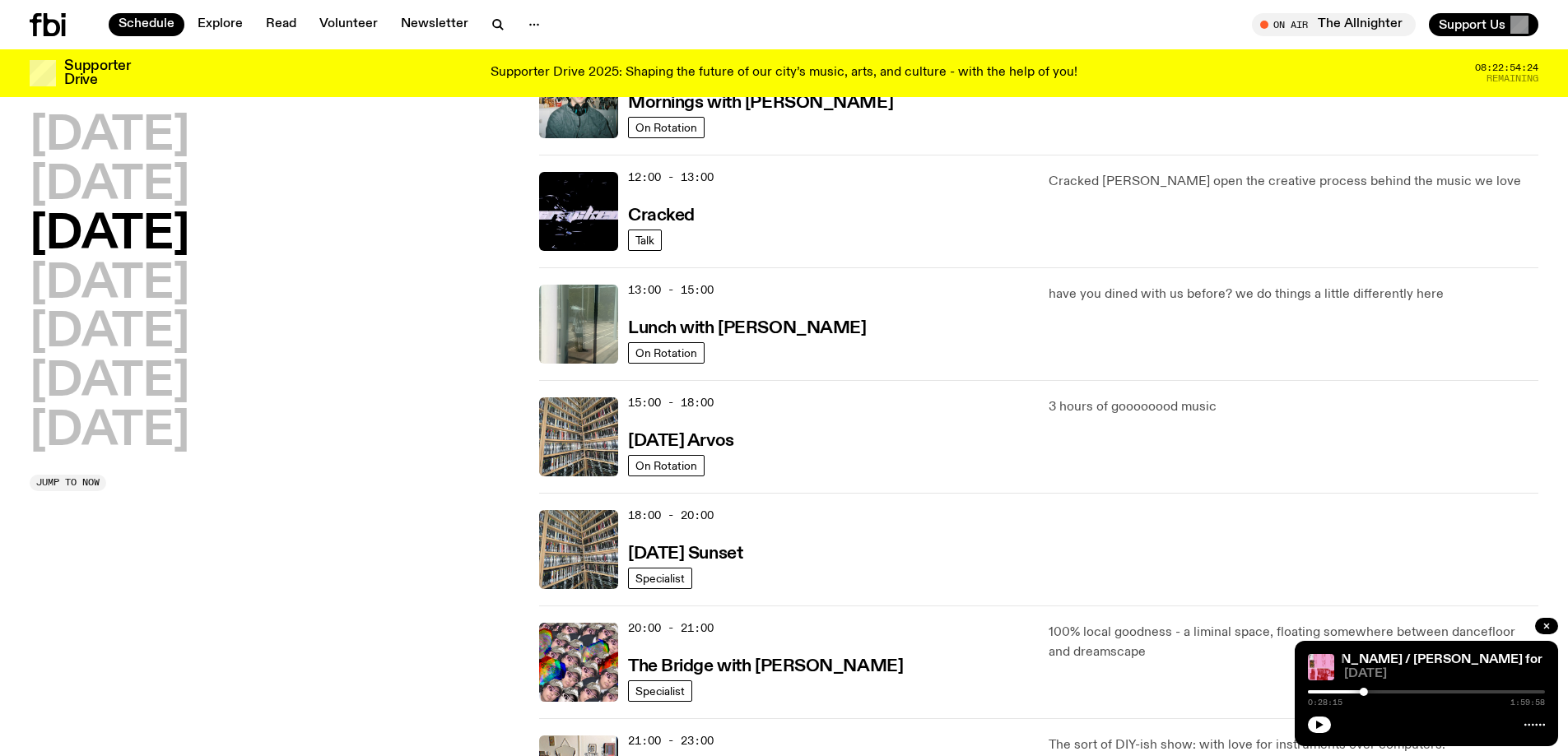
scroll to position [129, 0]
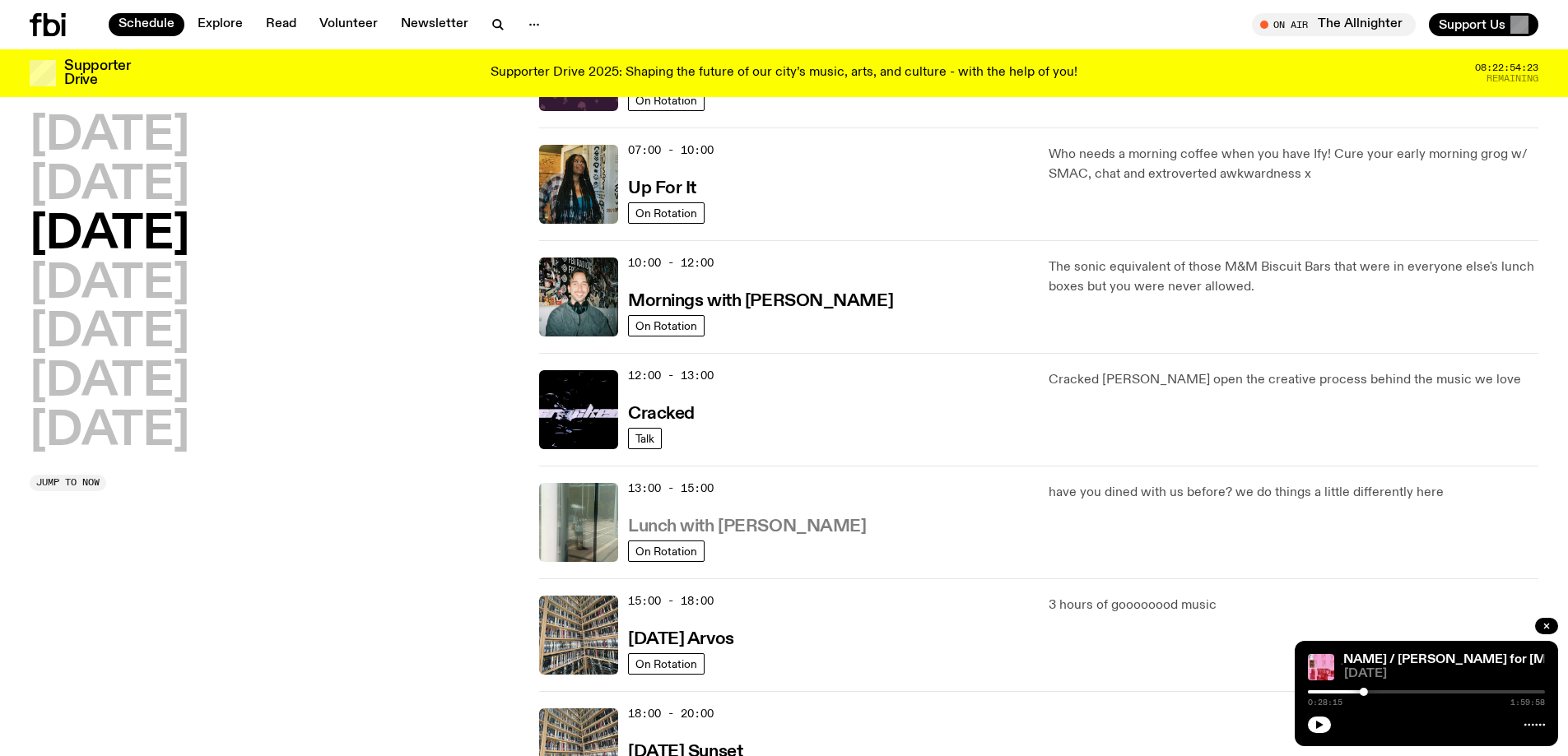
click at [790, 524] on h3 "Lunch with [PERSON_NAME]" at bounding box center [747, 526] width 238 height 18
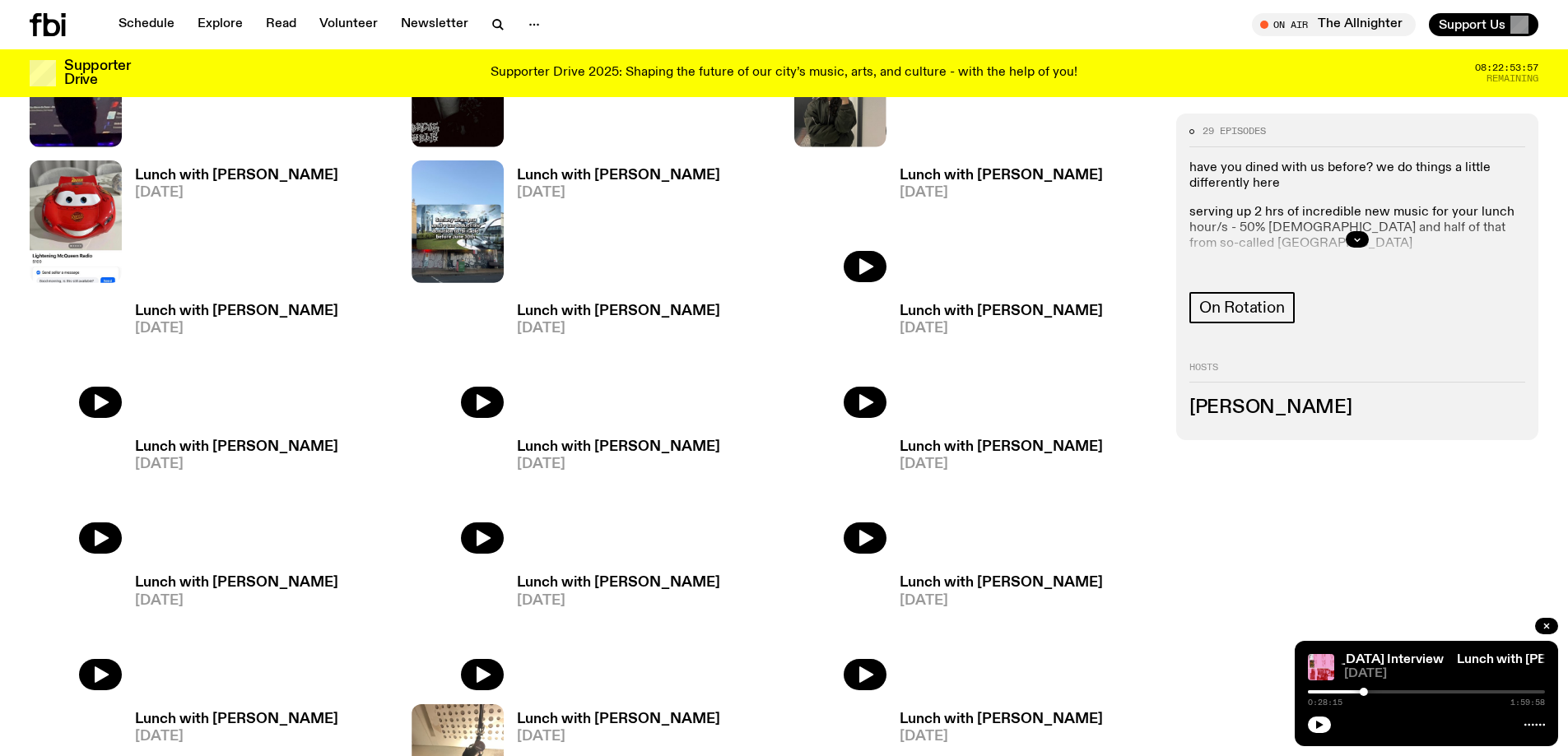
scroll to position [399, 0]
